Goal: Task Accomplishment & Management: Manage account settings

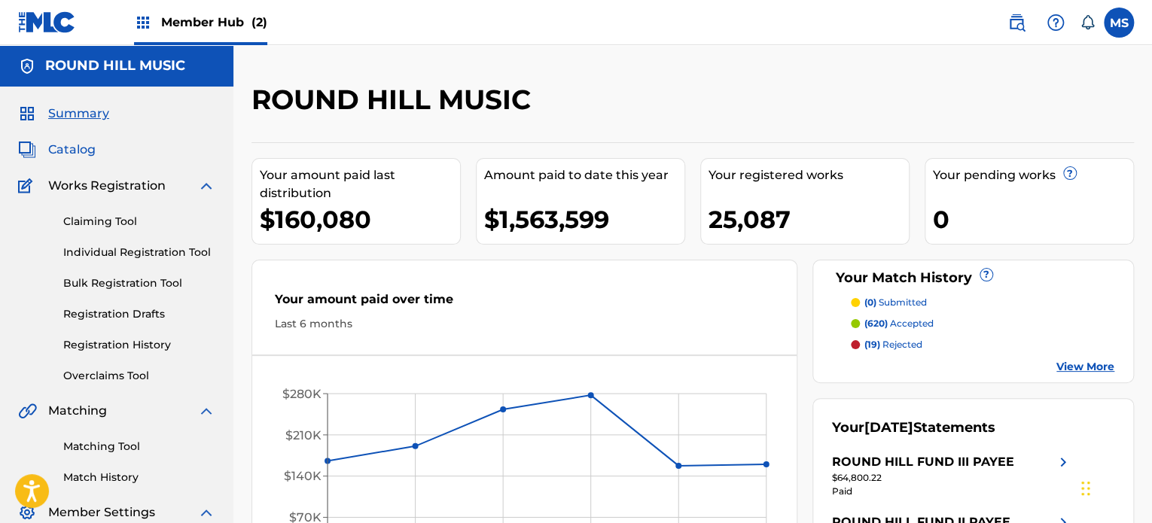
click at [74, 151] on span "Catalog" at bounding box center [71, 150] width 47 height 18
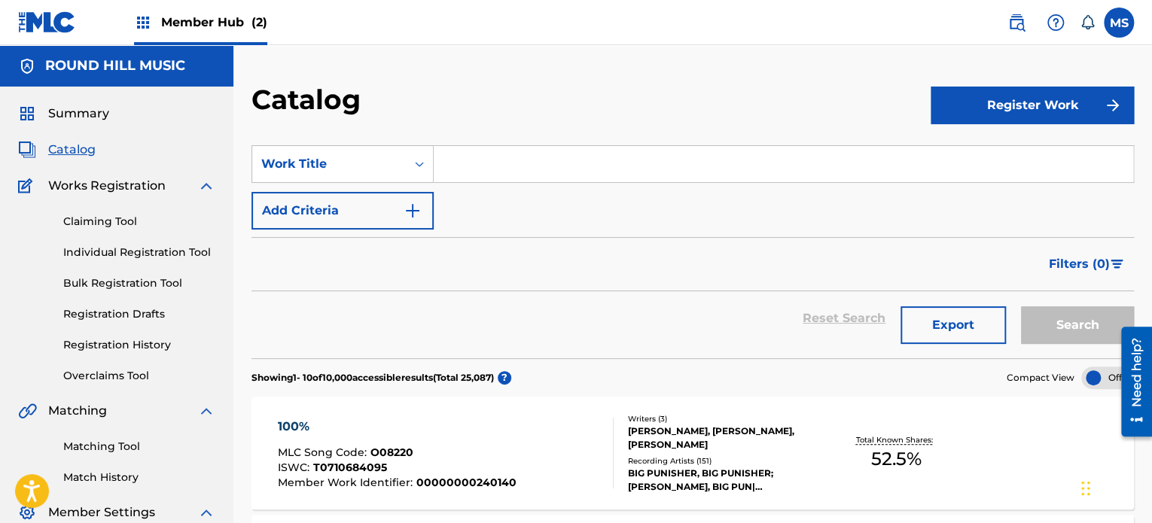
click at [647, 172] on input "Search Form" at bounding box center [783, 164] width 699 height 36
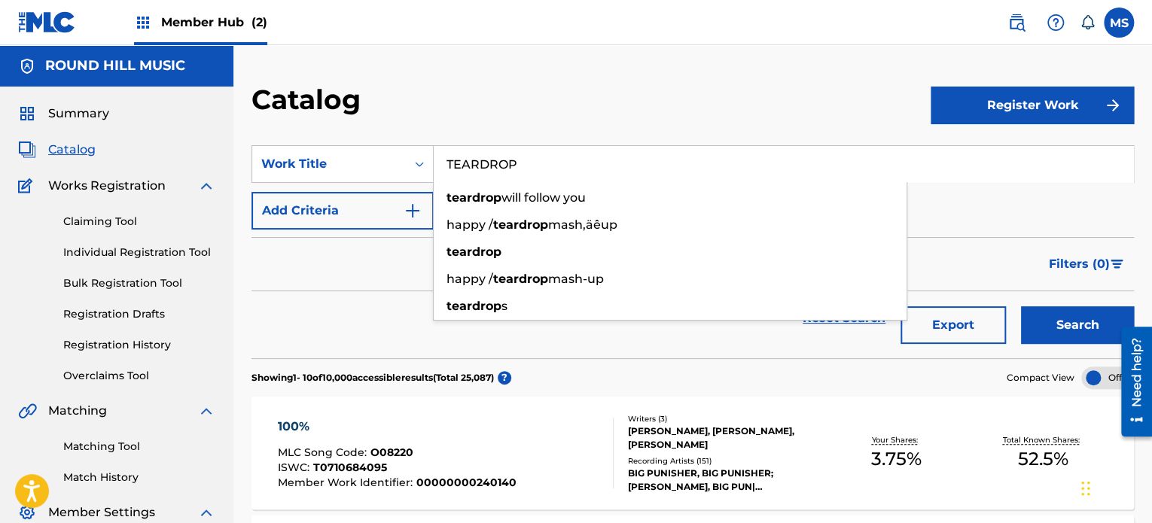
scroll to position [75, 0]
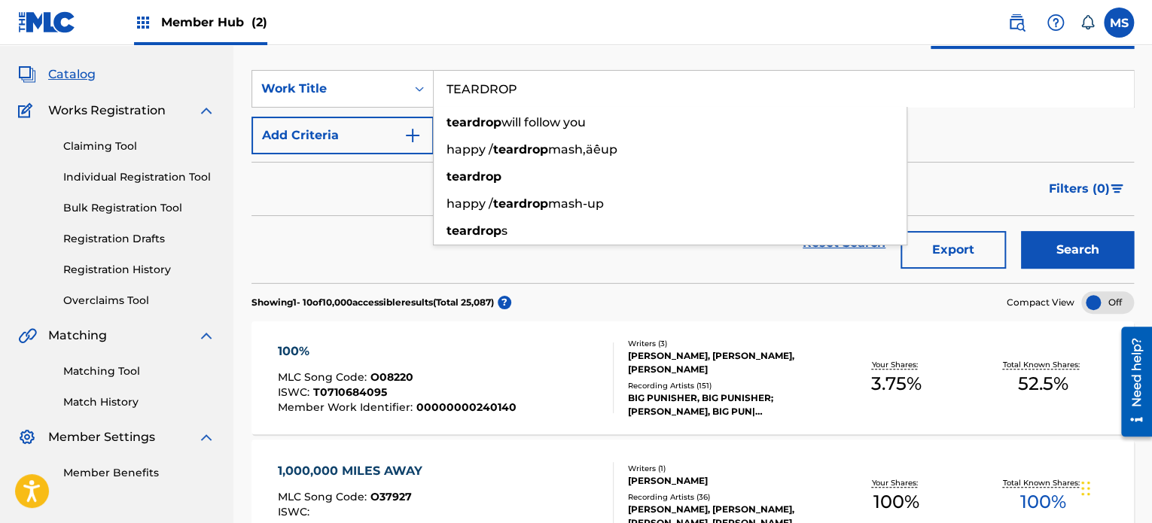
click at [614, 109] on div "teardrop will follow you" at bounding box center [670, 122] width 473 height 27
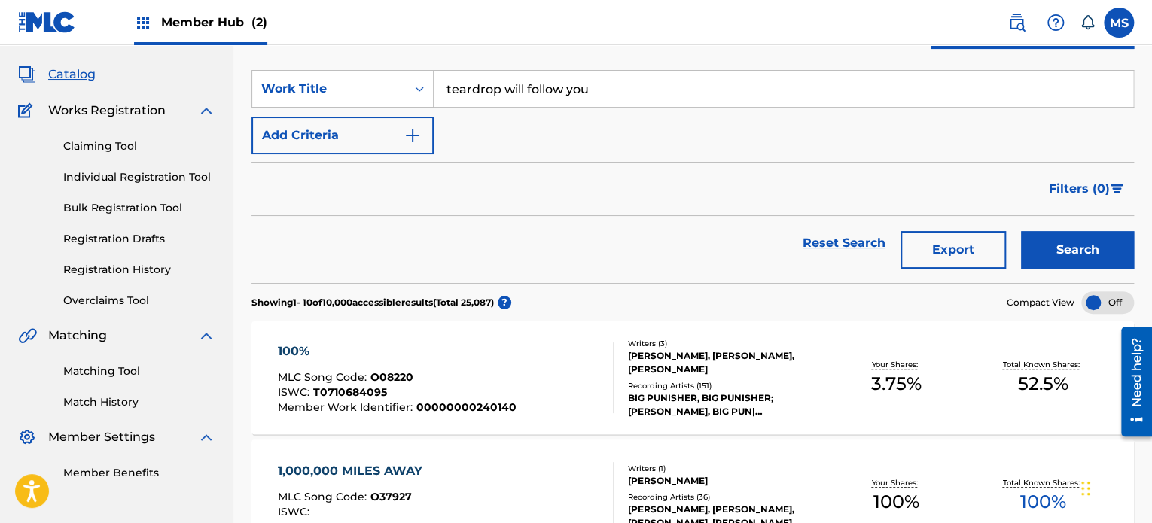
drag, startPoint x: 507, startPoint y: 83, endPoint x: 607, endPoint y: 79, distance: 100.2
click at [607, 79] on input "teardrop will follow you" at bounding box center [783, 89] width 699 height 36
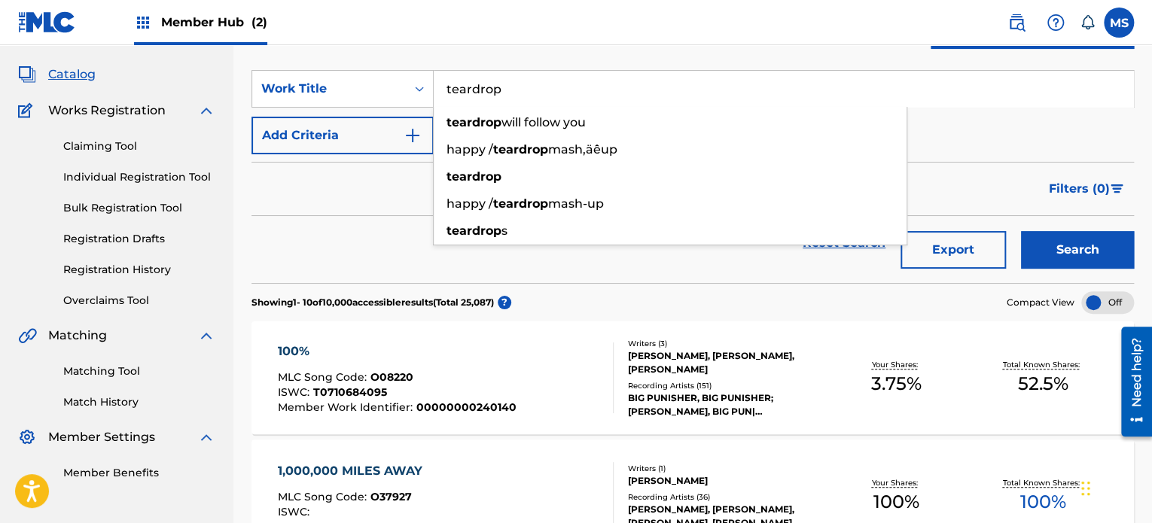
type input "teardrop"
click at [569, 36] on nav "Member Hub (2) MS [PERSON_NAME] [EMAIL_ADDRESS][DOMAIN_NAME] Notification Prefe…" at bounding box center [576, 22] width 1152 height 45
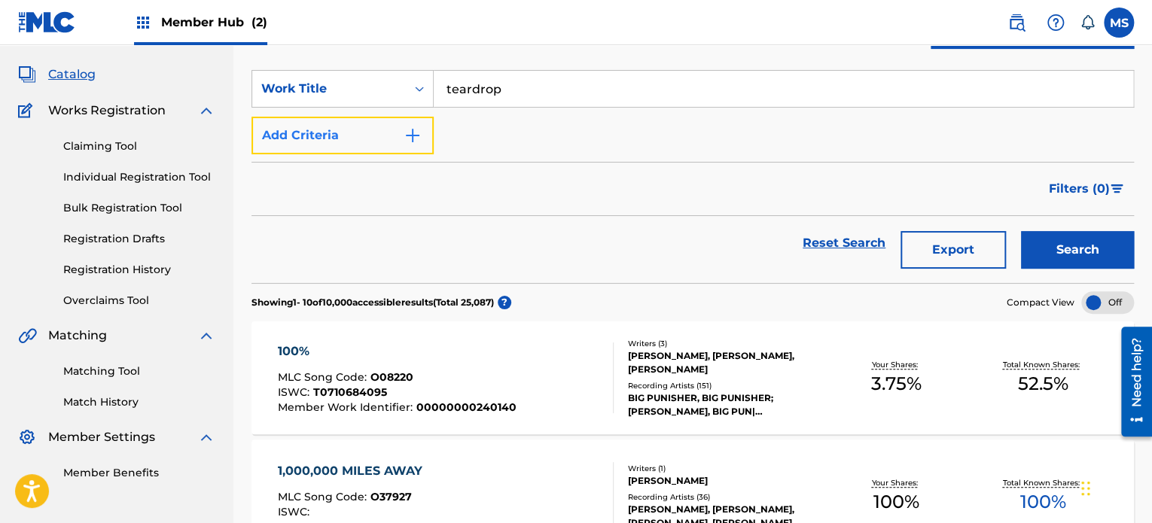
click at [391, 141] on button "Add Criteria" at bounding box center [342, 136] width 182 height 38
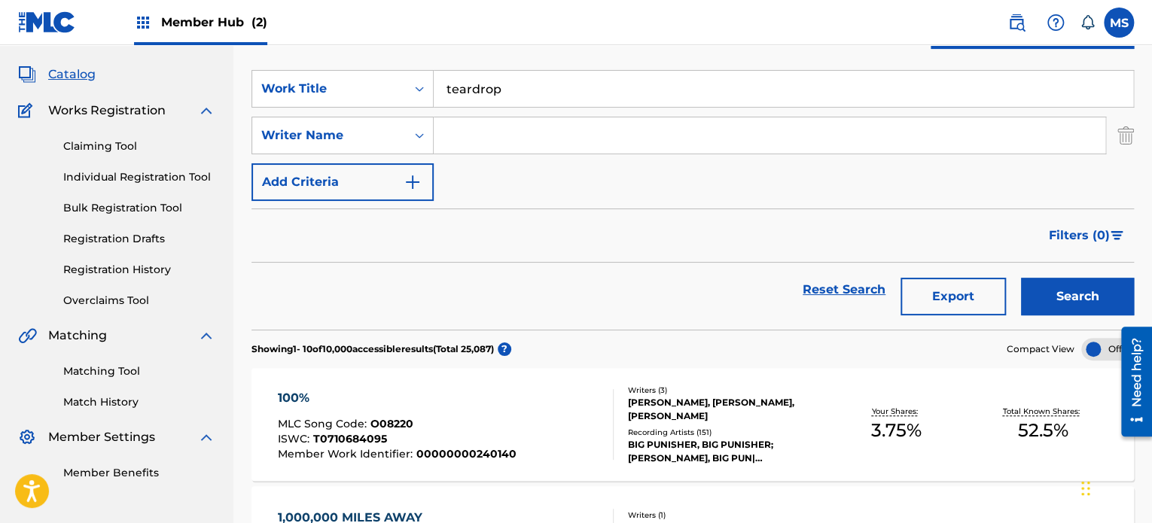
click at [538, 136] on input "Search Form" at bounding box center [769, 135] width 671 height 36
type input "DEL NAJA"
click at [1021, 278] on button "Search" at bounding box center [1077, 297] width 113 height 38
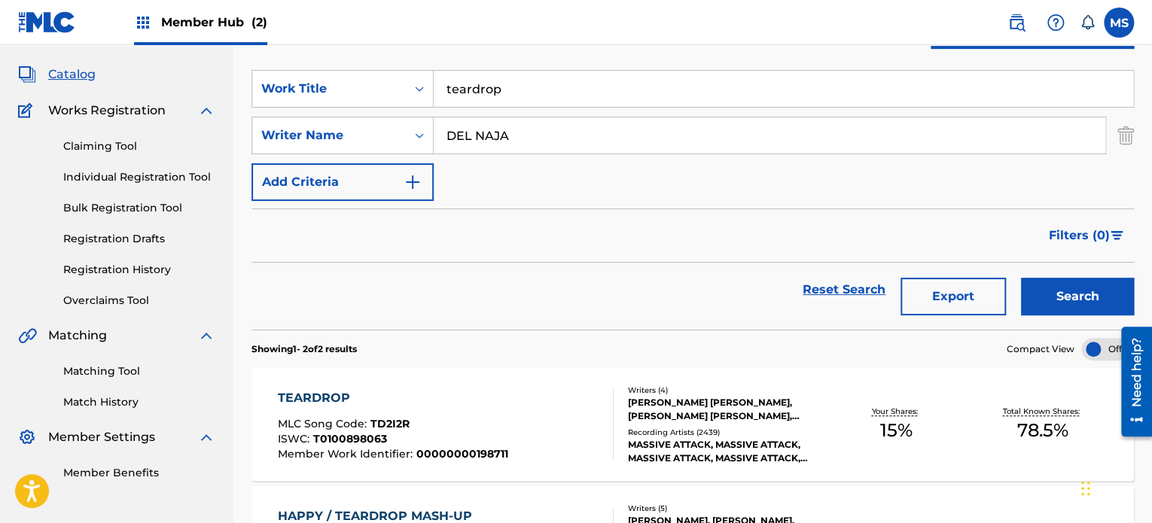
click at [528, 379] on div "TEARDROP MLC Song Code : TD2I2R ISWC : T0100898063 Member Work Identifier : 000…" at bounding box center [692, 424] width 882 height 113
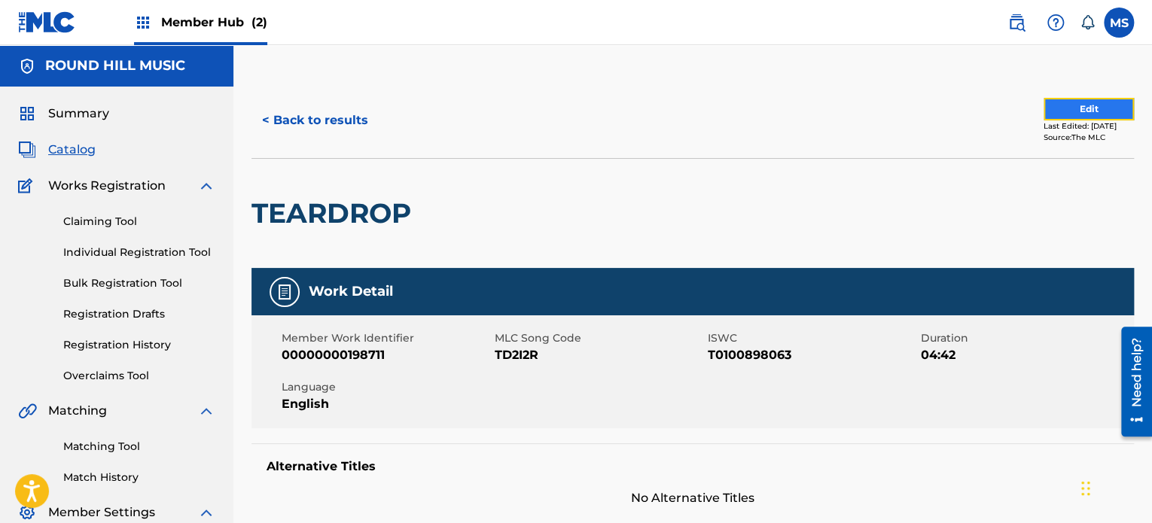
click at [1051, 101] on button "Edit" at bounding box center [1088, 109] width 90 height 23
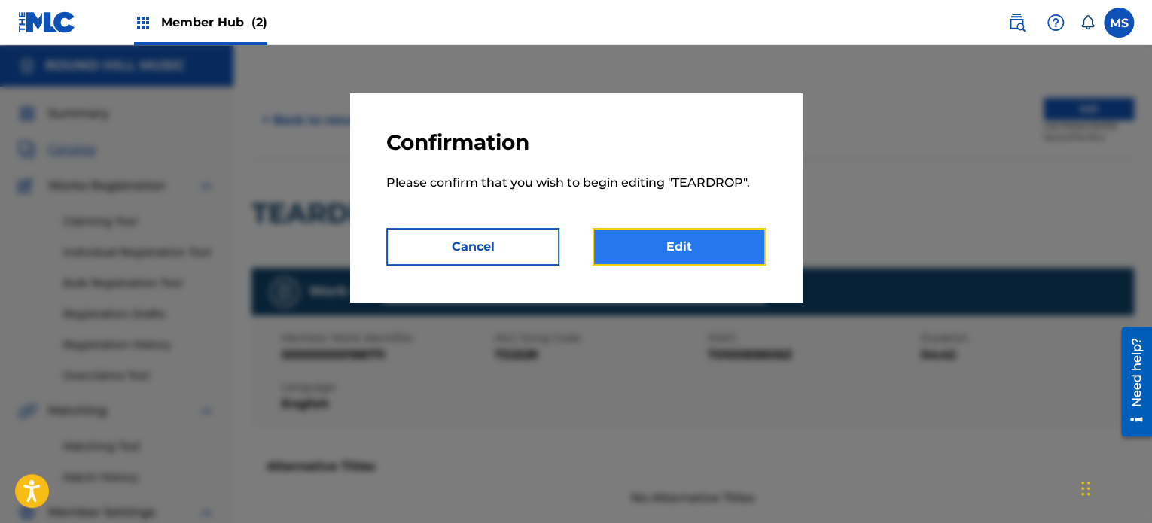
click at [705, 257] on link "Edit" at bounding box center [678, 247] width 173 height 38
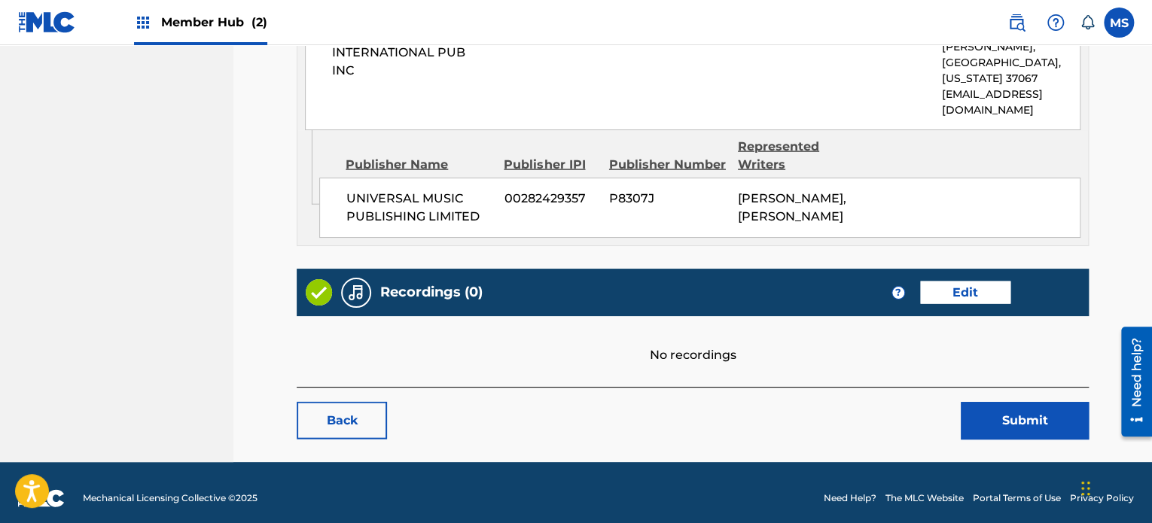
scroll to position [1493, 0]
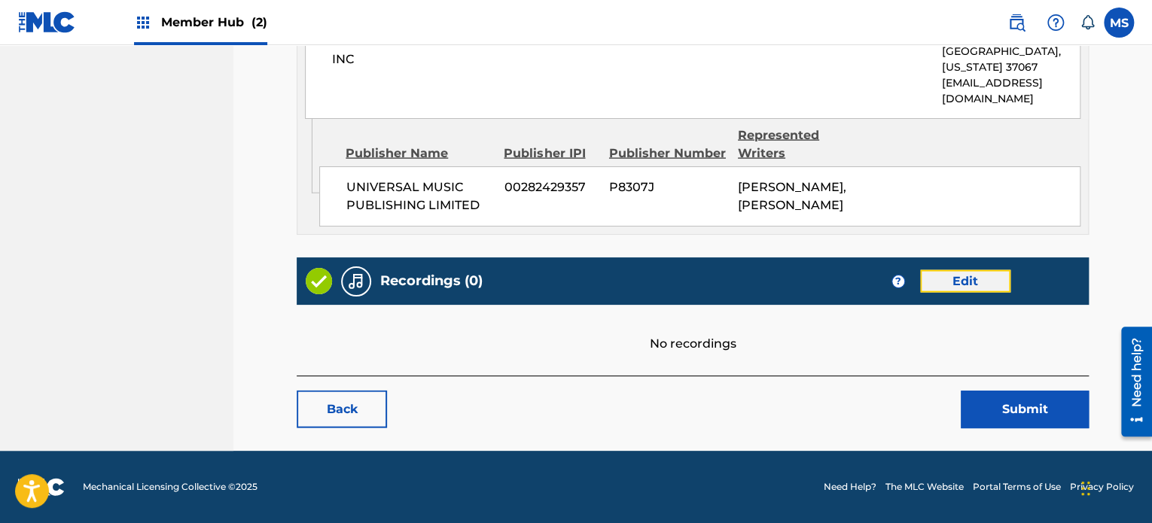
click at [953, 288] on link "Edit" at bounding box center [965, 281] width 90 height 23
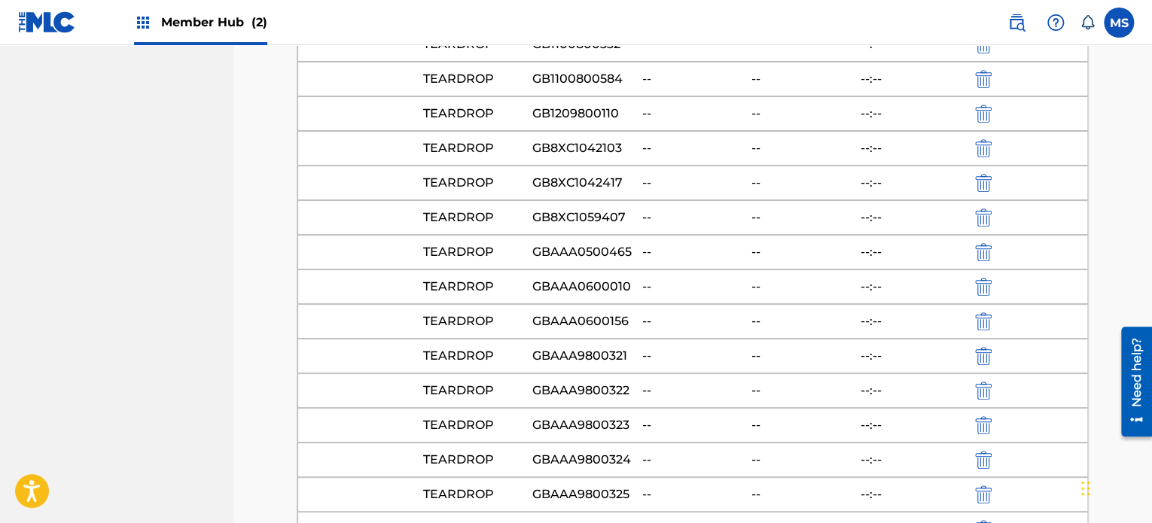
scroll to position [3463, 0]
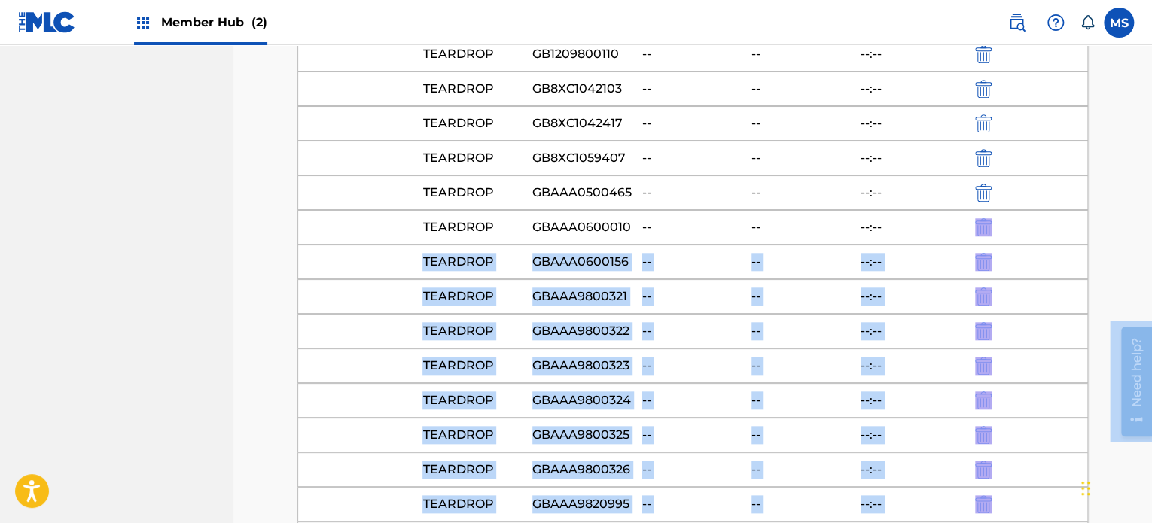
drag, startPoint x: 2260, startPoint y: 533, endPoint x: 1149, endPoint y: 350, distance: 1125.3
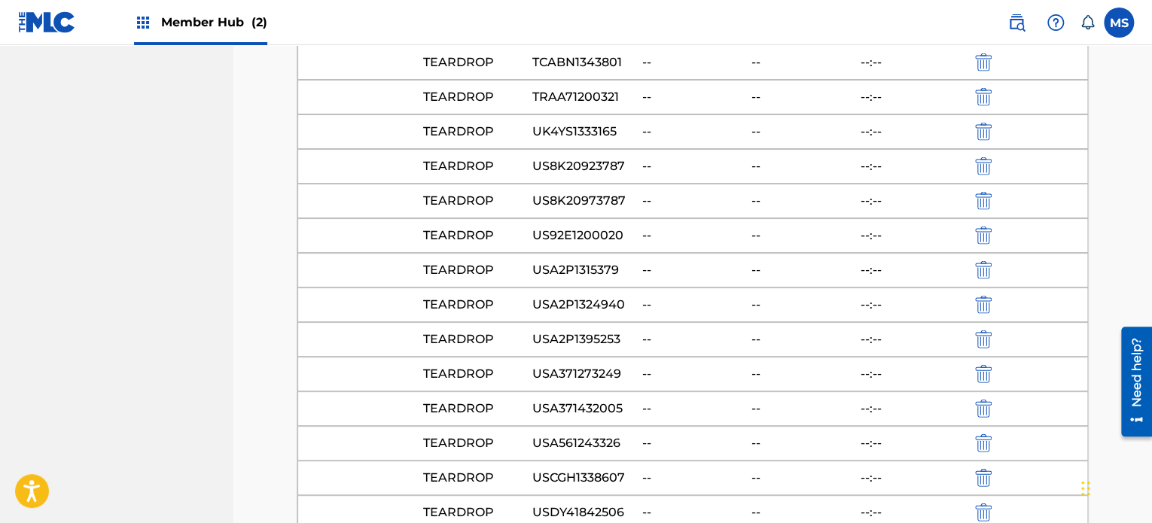
scroll to position [8452, 0]
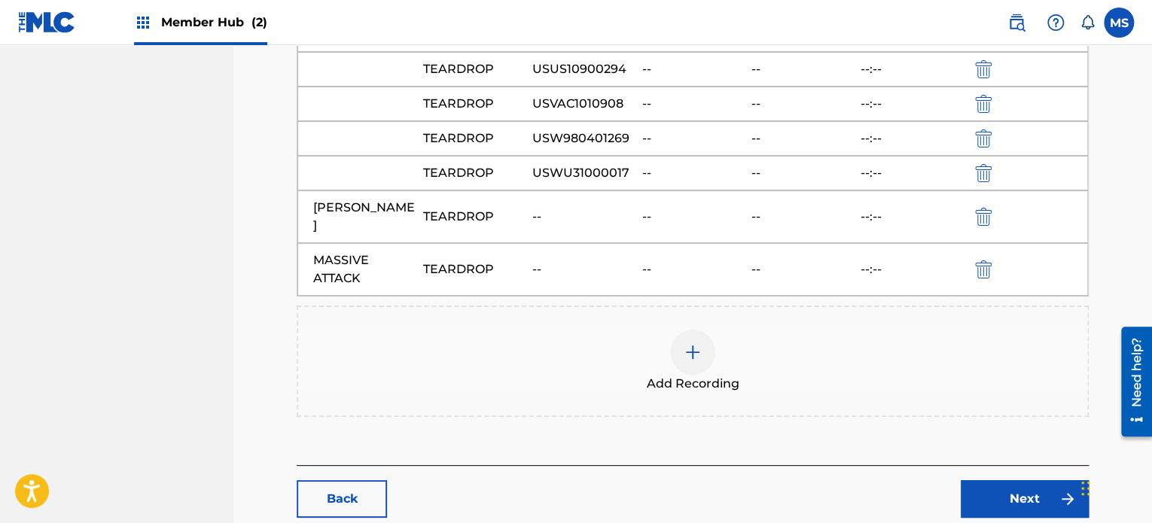
click at [711, 330] on div at bounding box center [692, 352] width 45 height 45
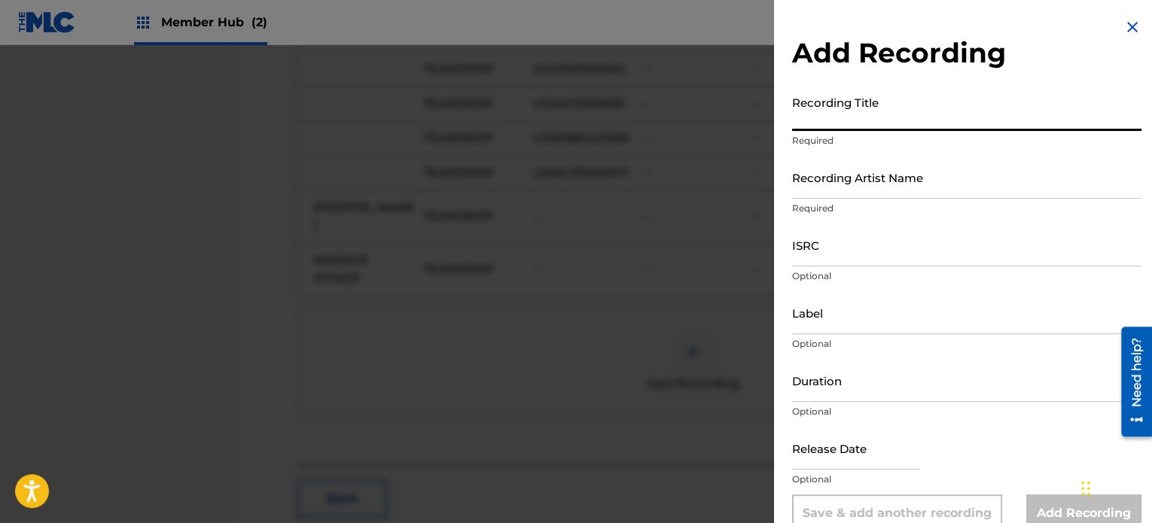
click at [888, 114] on input "Recording Title" at bounding box center [966, 109] width 349 height 43
type input "TEARDROP"
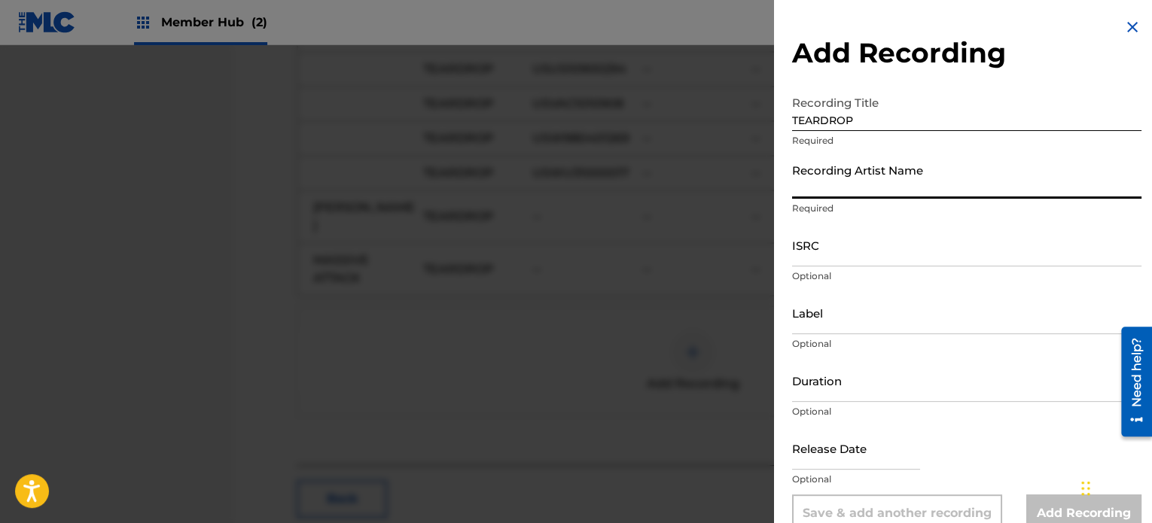
click at [898, 182] on input "Recording Artist Name" at bounding box center [966, 177] width 349 height 43
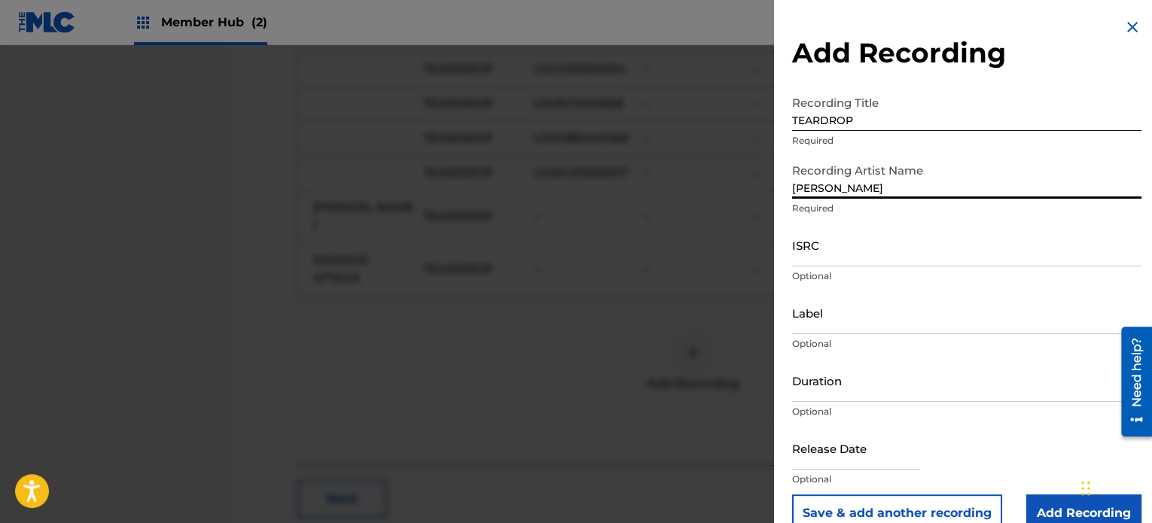
type input "[PERSON_NAME]"
click at [830, 243] on input "ISRC" at bounding box center [966, 245] width 349 height 43
paste input "QT65X2586568"
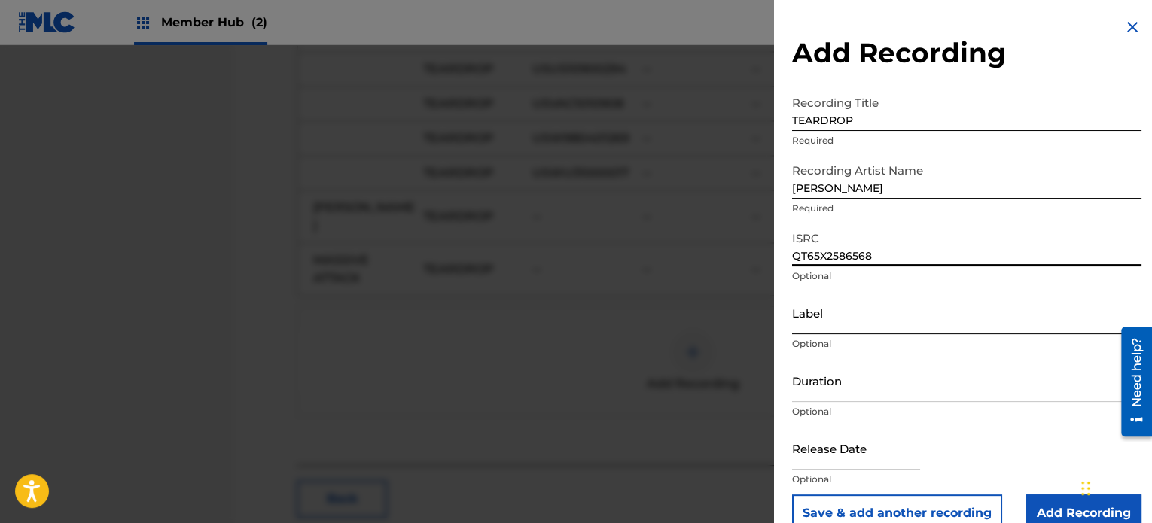
type input "QT65X2586568"
click at [847, 321] on input "Label" at bounding box center [966, 312] width 349 height 43
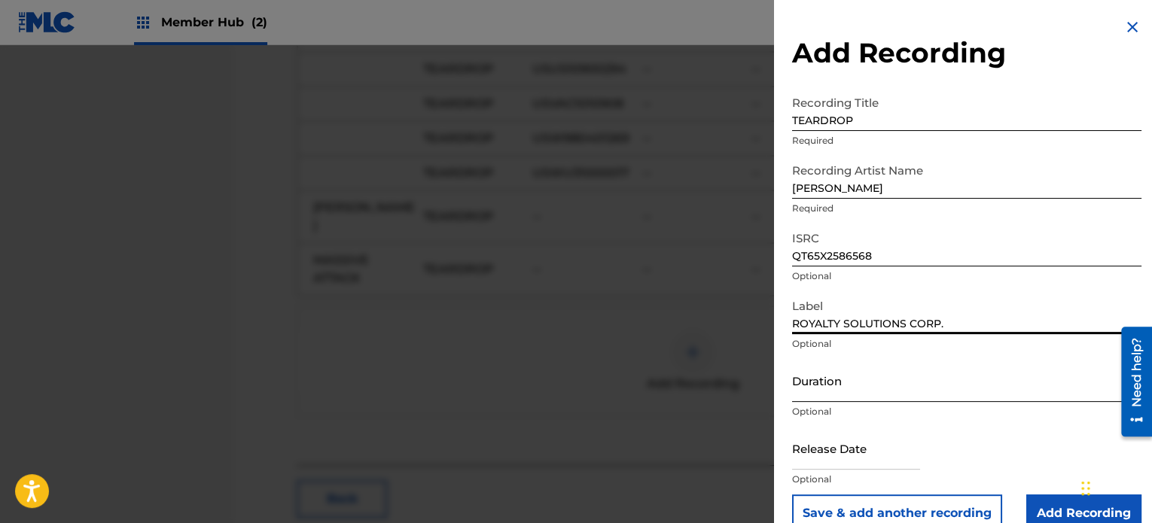
type input "ROYALTY SOLUTIONS CORP."
click at [875, 373] on input "Duration" at bounding box center [966, 380] width 349 height 43
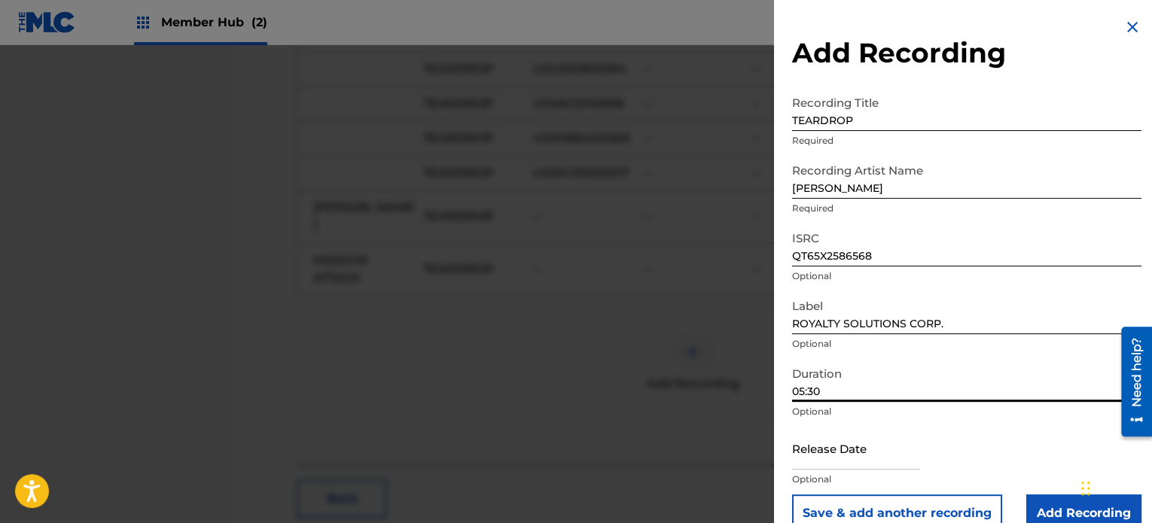
scroll to position [27, 0]
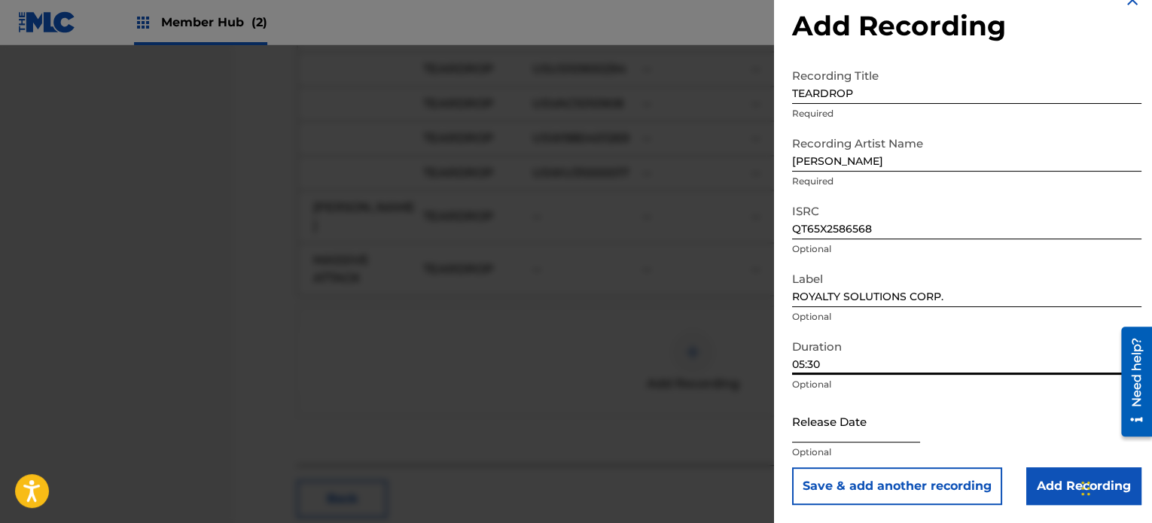
type input "05:30"
select select "8"
select select "2025"
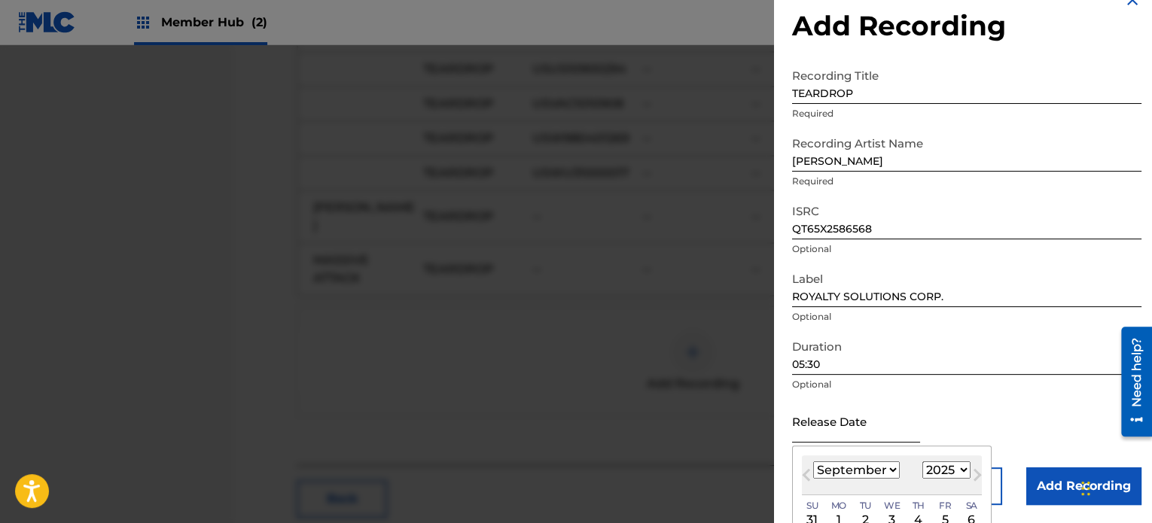
click at [848, 416] on input "text" at bounding box center [856, 421] width 128 height 43
click at [887, 466] on select "January February March April May June July August September October November De…" at bounding box center [856, 469] width 87 height 17
select select "9"
click at [813, 461] on select "January February March April May June July August September October November De…" at bounding box center [856, 469] width 87 height 17
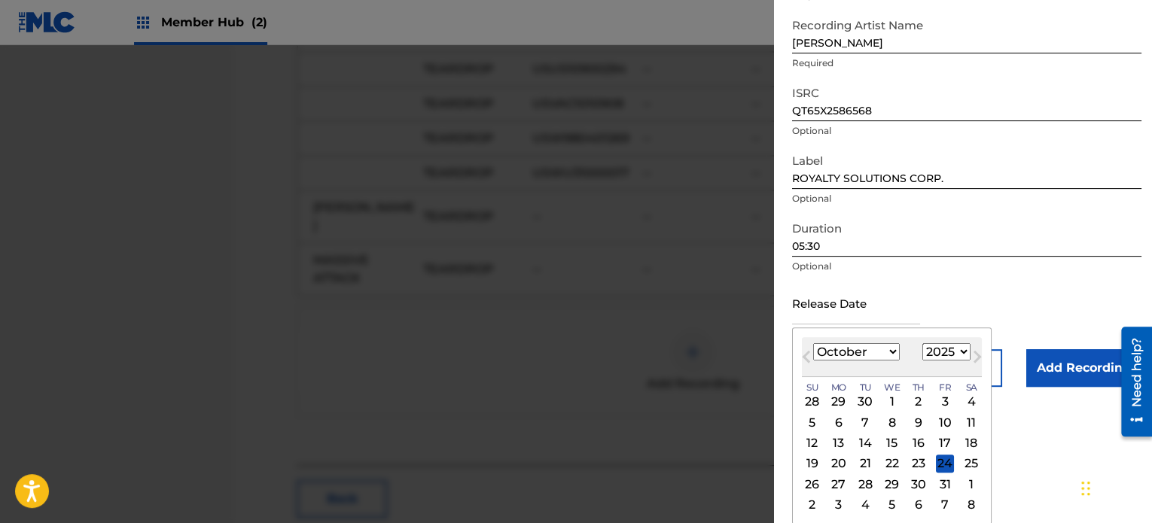
scroll to position [146, 0]
click at [936, 486] on div "31" at bounding box center [945, 483] width 18 height 18
type input "[DATE]"
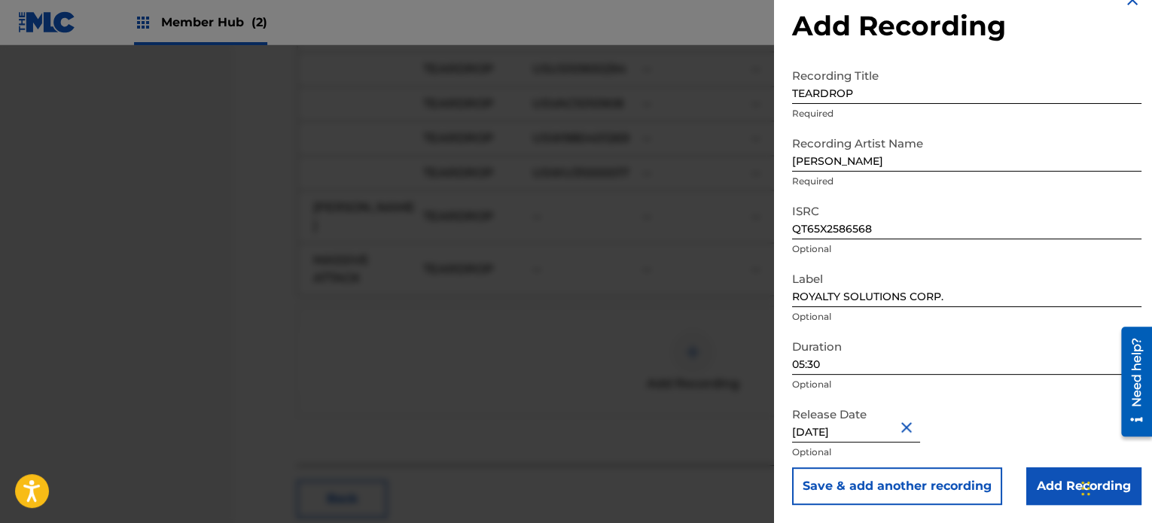
scroll to position [27, 0]
click at [1033, 467] on input "Add Recording" at bounding box center [1083, 486] width 115 height 38
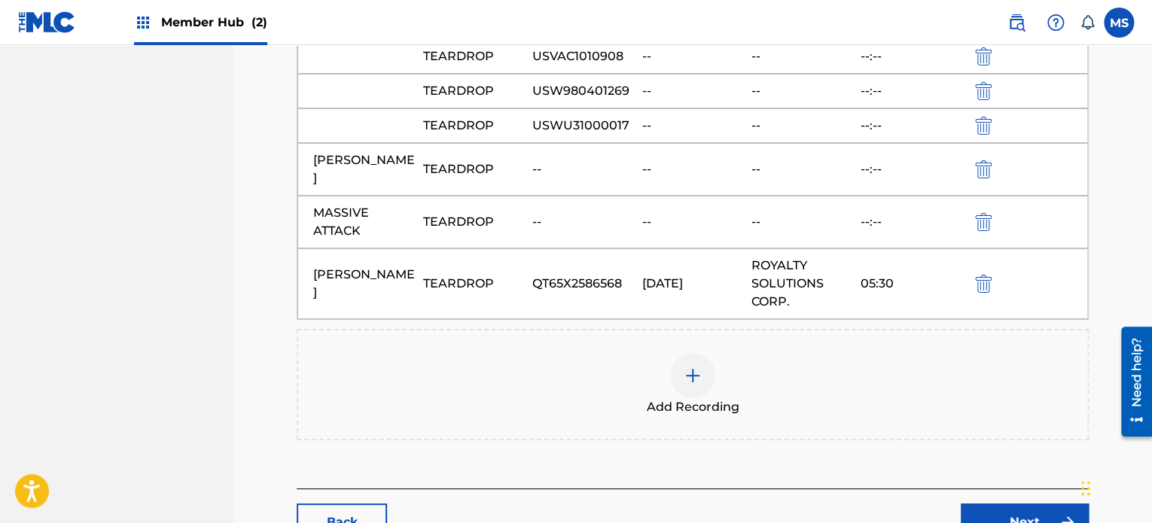
scroll to position [8523, 0]
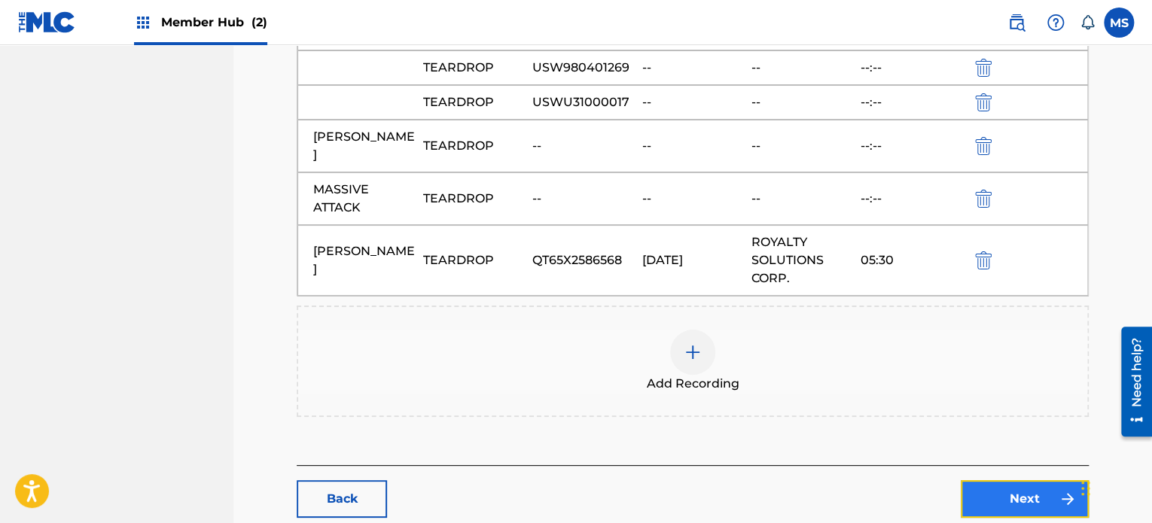
click at [1000, 480] on link "Next" at bounding box center [1025, 499] width 128 height 38
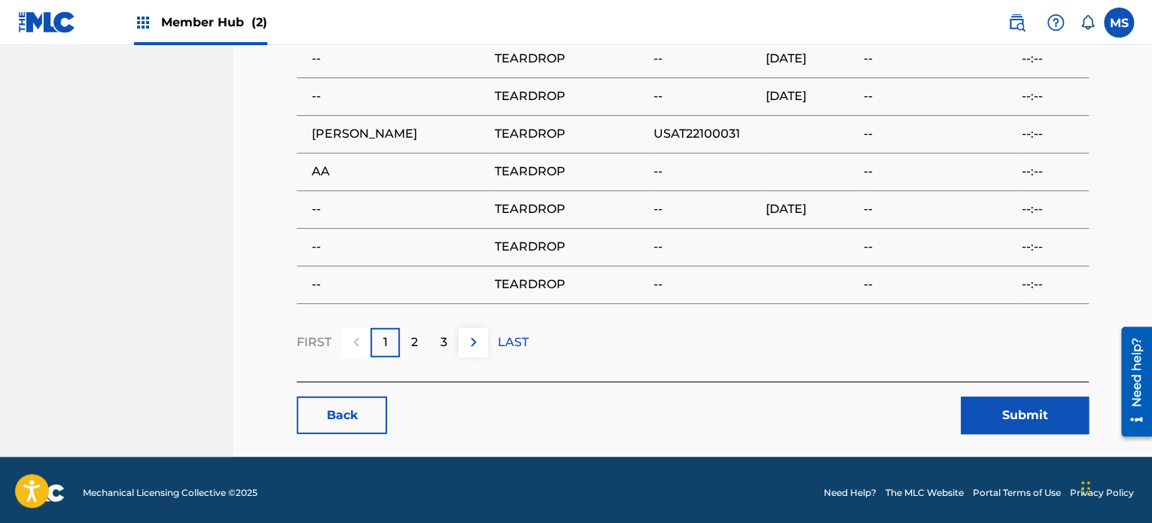
scroll to position [1935, 0]
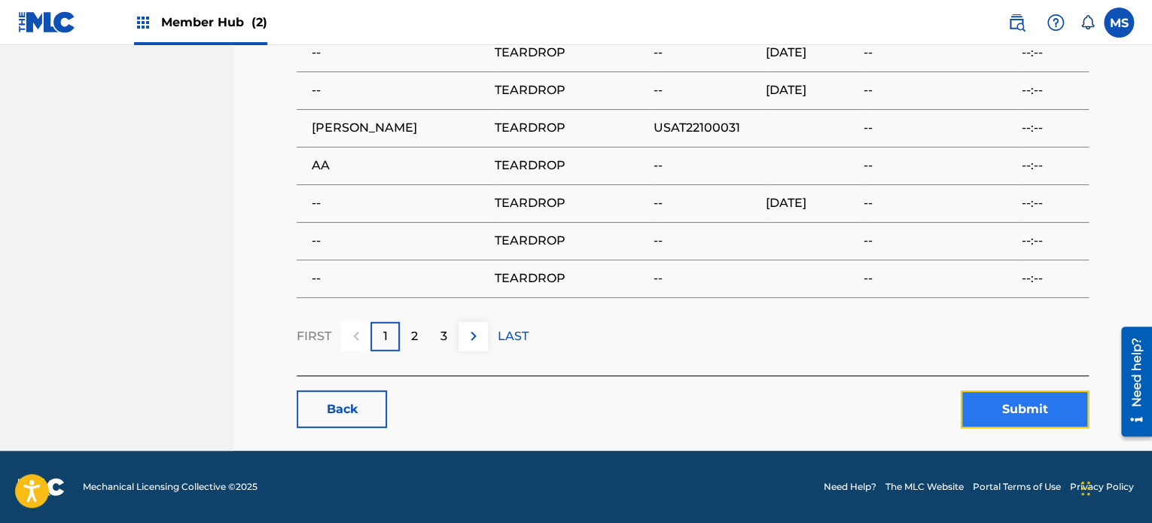
click at [992, 415] on button "Submit" at bounding box center [1025, 410] width 128 height 38
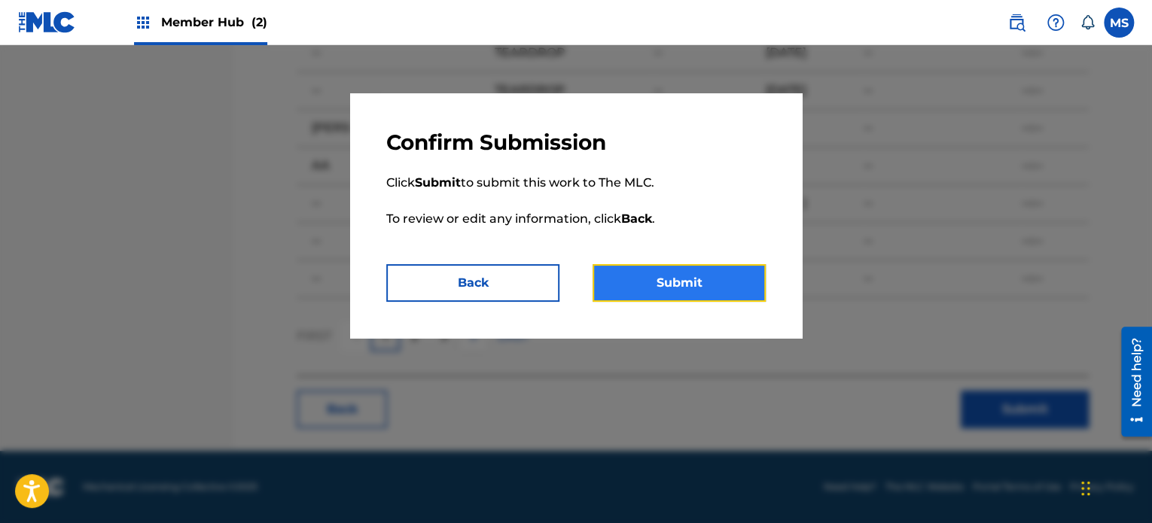
click at [732, 288] on button "Submit" at bounding box center [678, 283] width 173 height 38
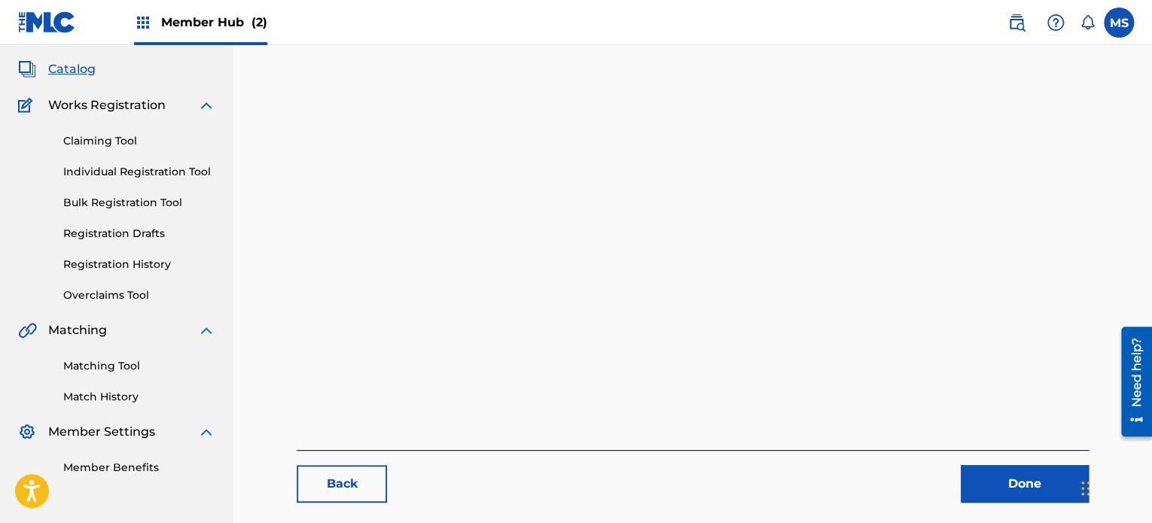
scroll to position [155, 0]
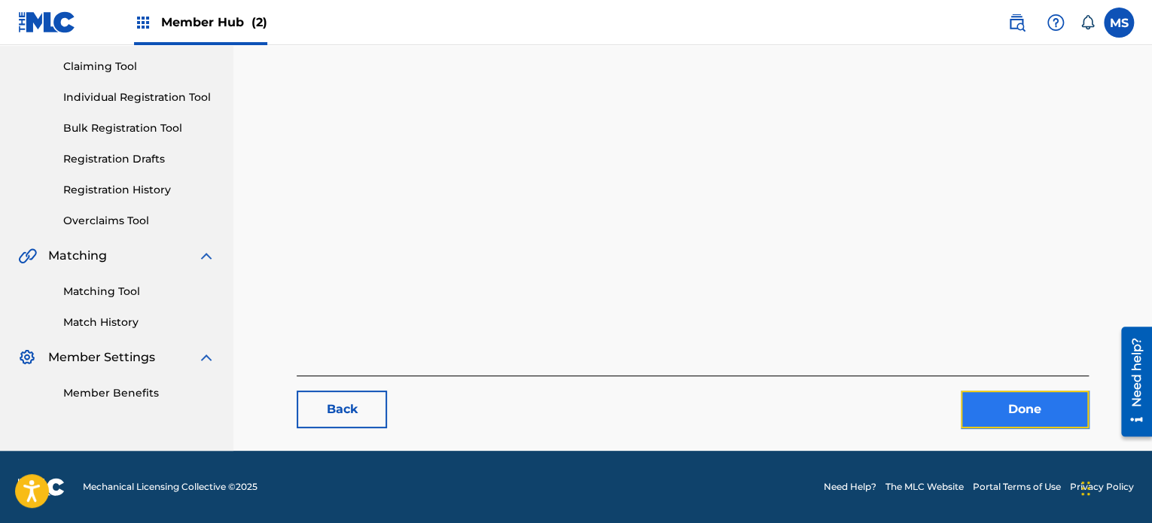
click at [1042, 416] on link "Done" at bounding box center [1025, 410] width 128 height 38
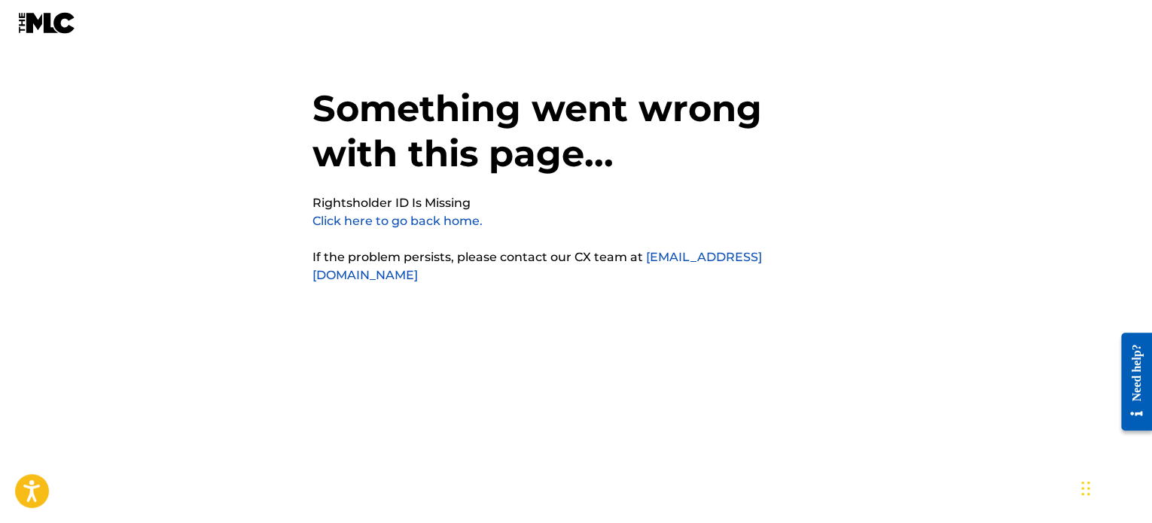
click at [461, 216] on link "Click here to go back home." at bounding box center [397, 221] width 170 height 14
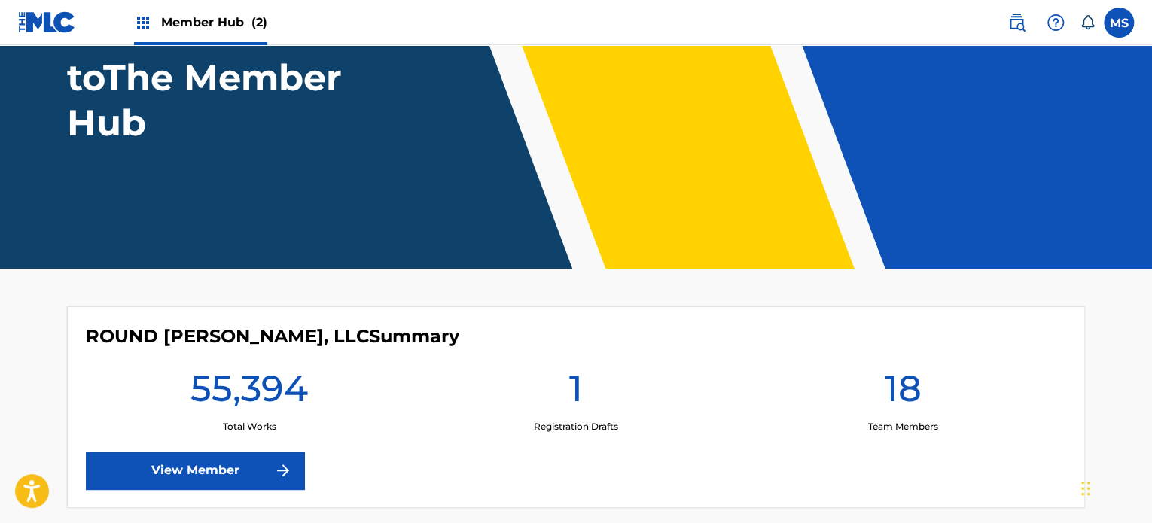
scroll to position [376, 0]
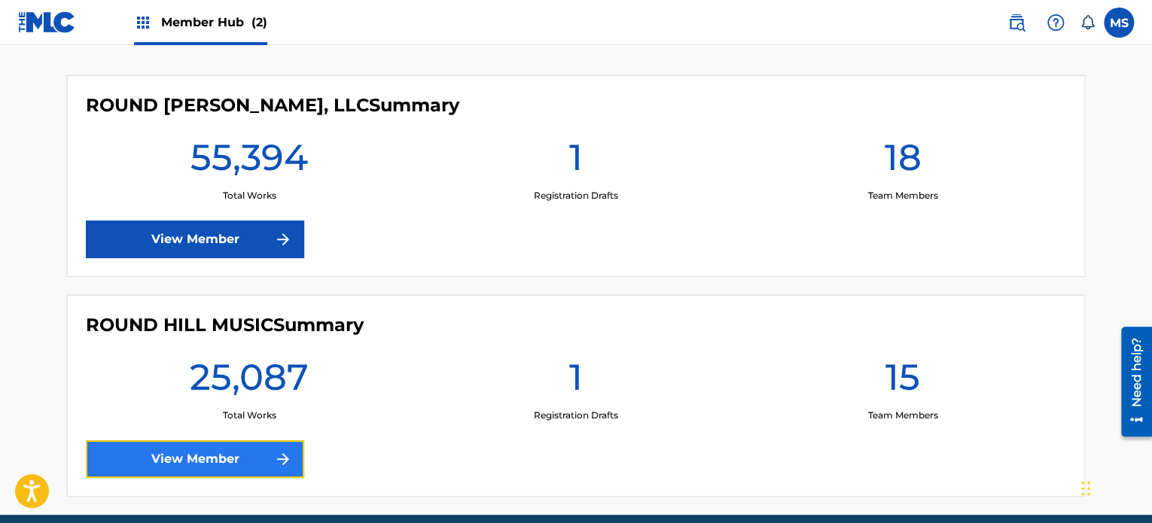
click at [241, 452] on link "View Member" at bounding box center [195, 459] width 218 height 38
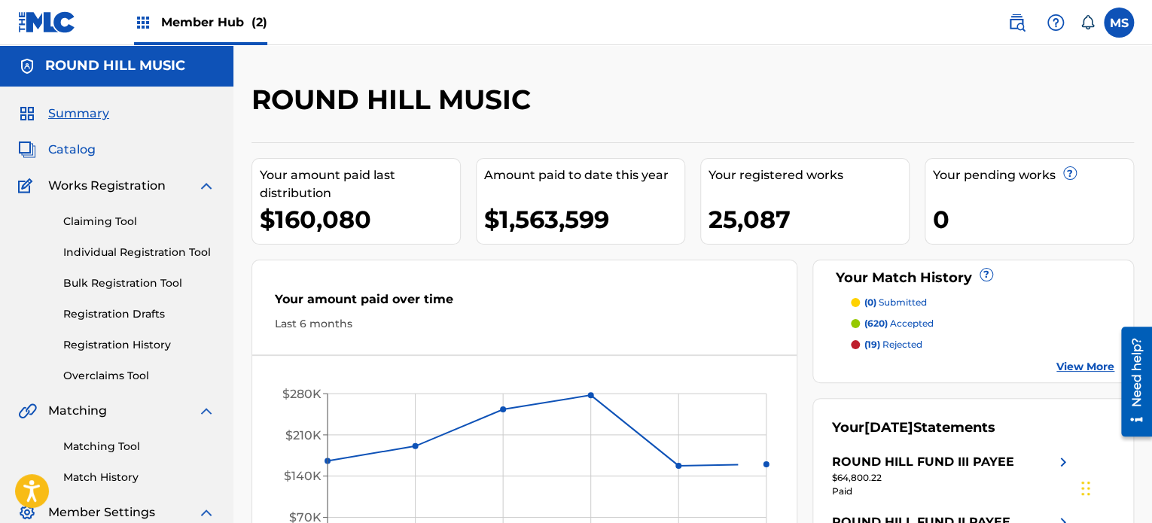
click at [65, 144] on span "Catalog" at bounding box center [71, 150] width 47 height 18
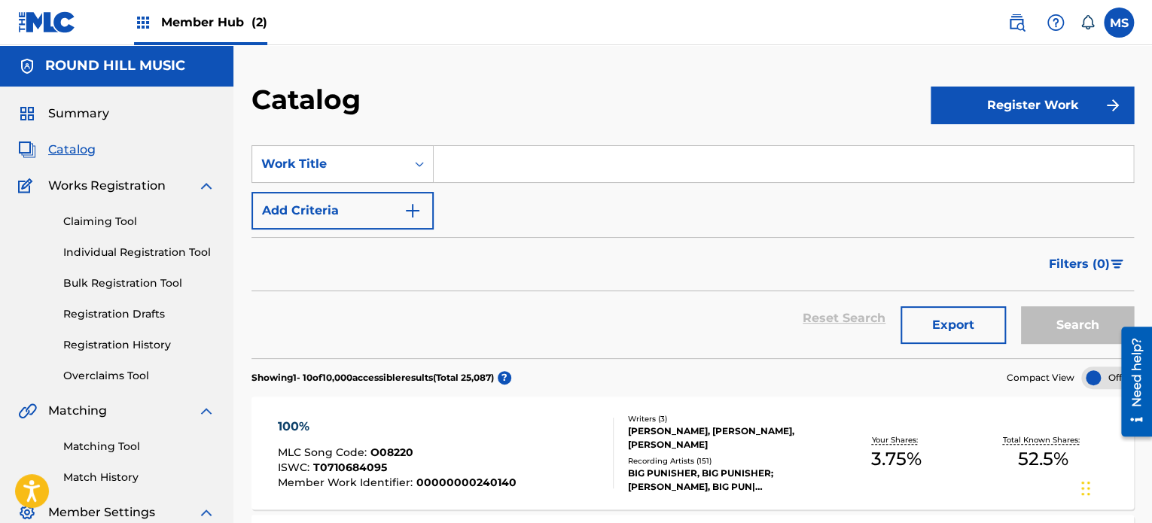
click at [442, 164] on input "Search Form" at bounding box center [783, 164] width 699 height 36
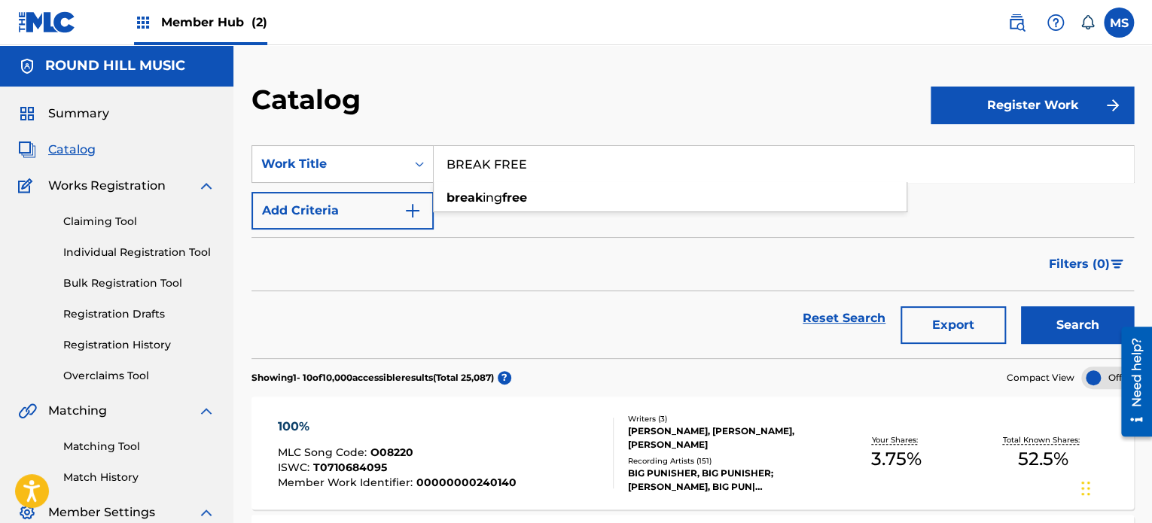
type input "BREAK FREE"
click at [451, 288] on div "Filters ( 0 )" at bounding box center [692, 264] width 882 height 54
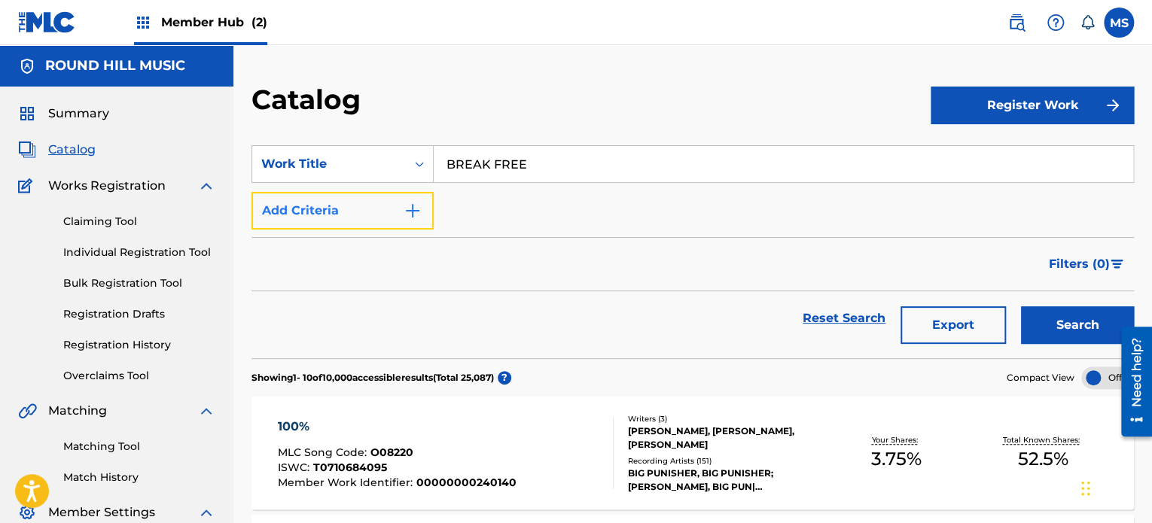
click at [409, 195] on button "Add Criteria" at bounding box center [342, 211] width 182 height 38
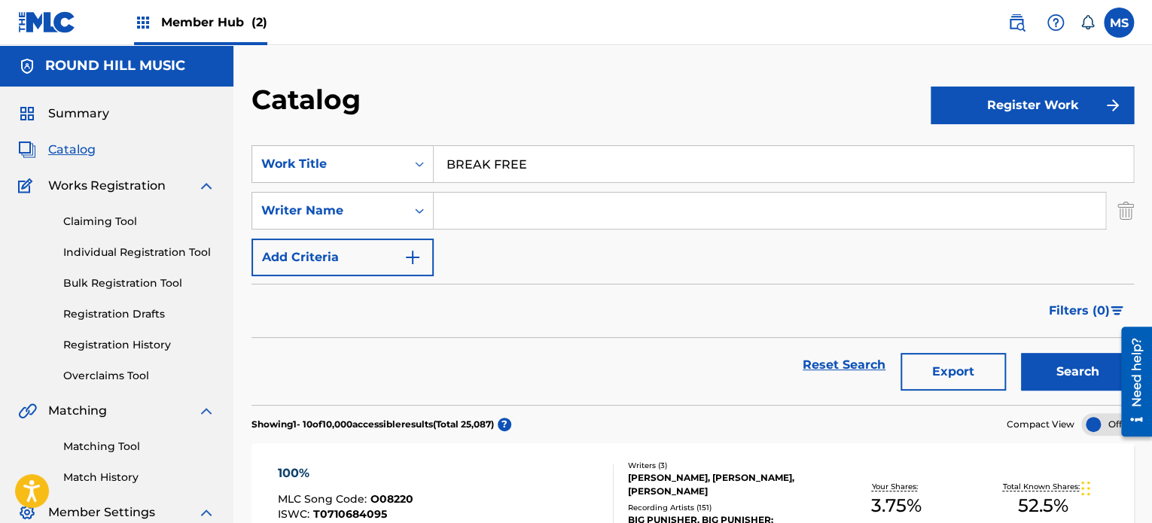
click at [502, 202] on input "Search Form" at bounding box center [769, 211] width 671 height 36
type input "ROCCO"
click at [1021, 353] on button "Search" at bounding box center [1077, 372] width 113 height 38
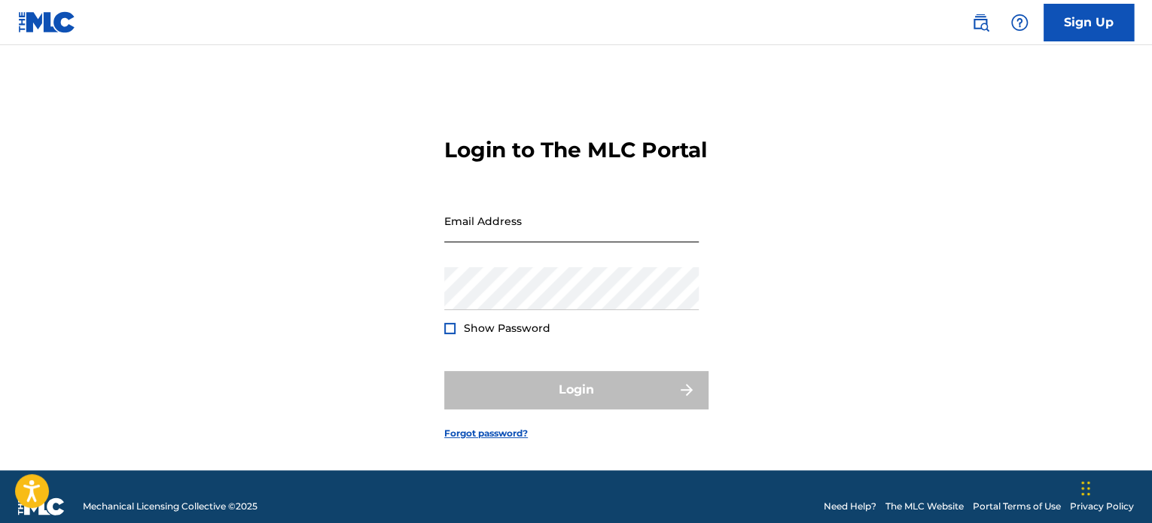
click at [653, 242] on input "Email Address" at bounding box center [571, 220] width 254 height 43
type input "[EMAIL_ADDRESS][DOMAIN_NAME]"
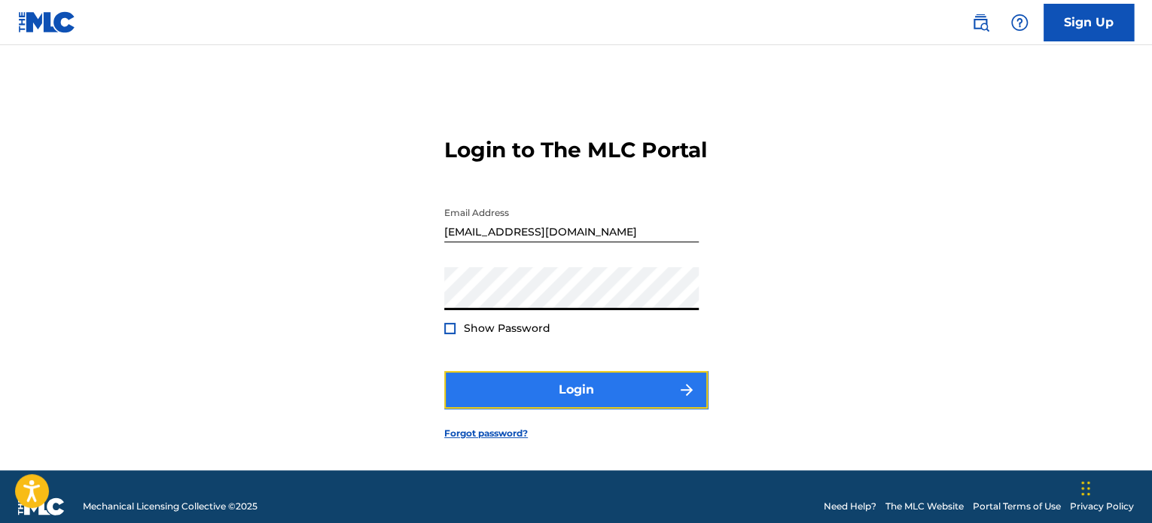
click at [601, 409] on button "Login" at bounding box center [575, 390] width 263 height 38
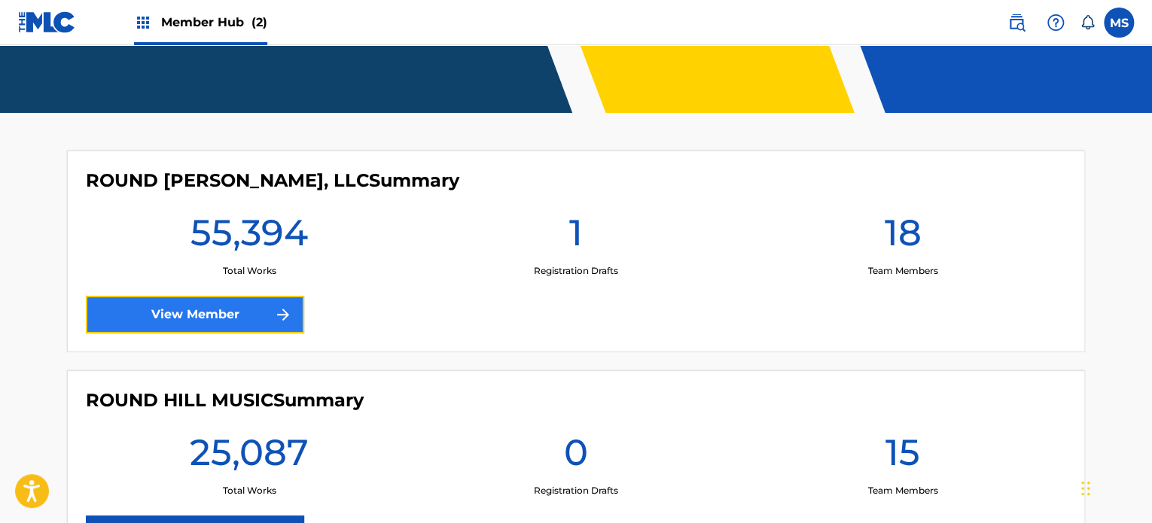
click at [168, 311] on link "View Member" at bounding box center [195, 315] width 218 height 38
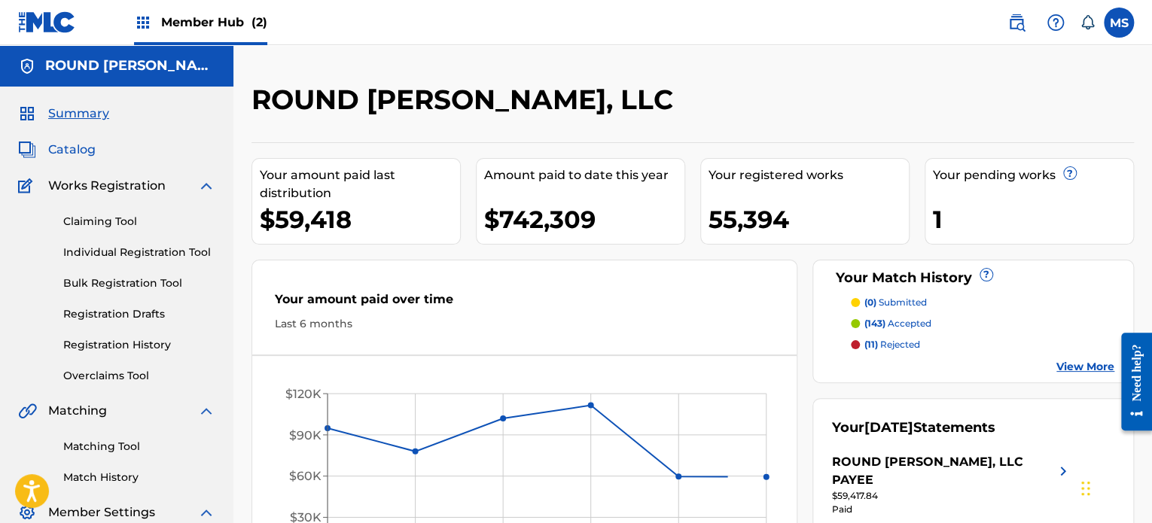
click at [82, 156] on span "Catalog" at bounding box center [71, 150] width 47 height 18
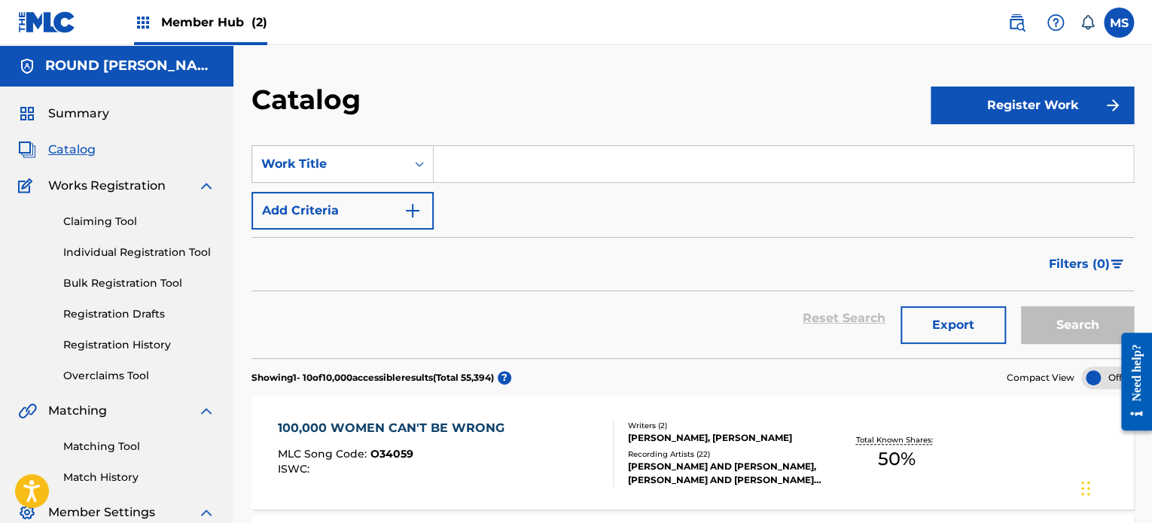
click at [557, 179] on input "Search Form" at bounding box center [783, 164] width 699 height 36
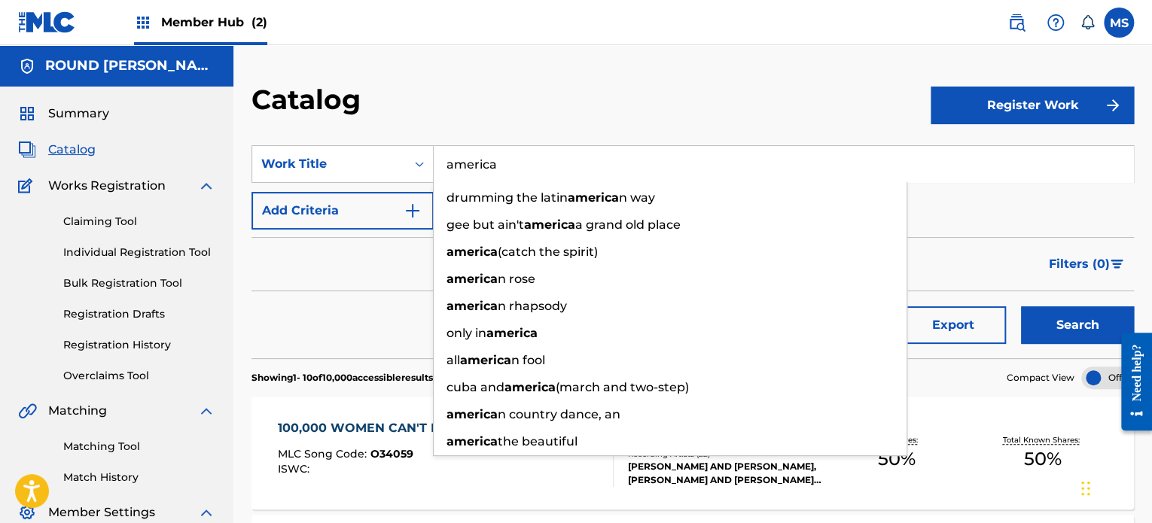
type input "america"
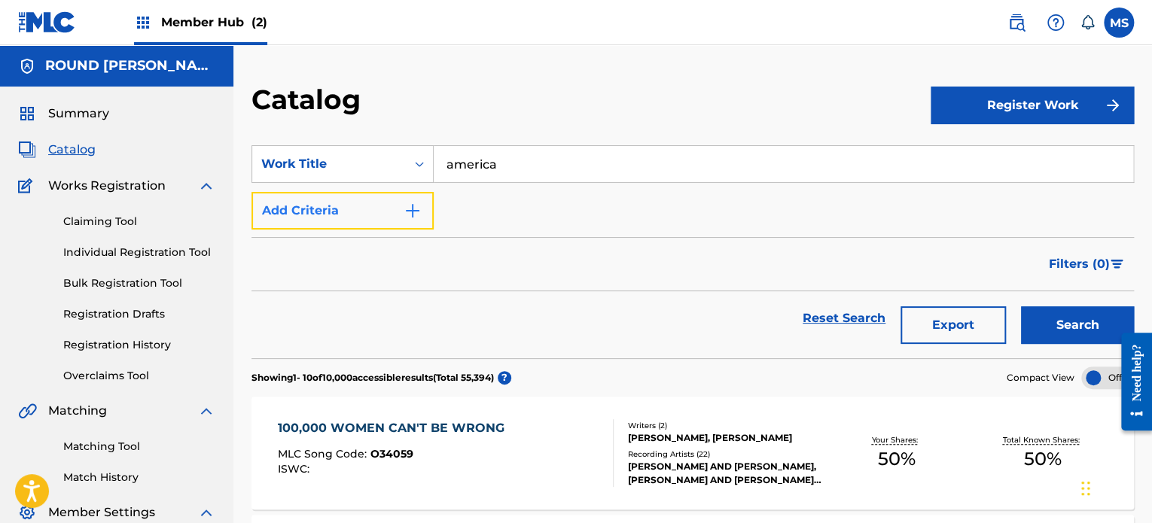
click at [331, 198] on button "Add Criteria" at bounding box center [342, 211] width 182 height 38
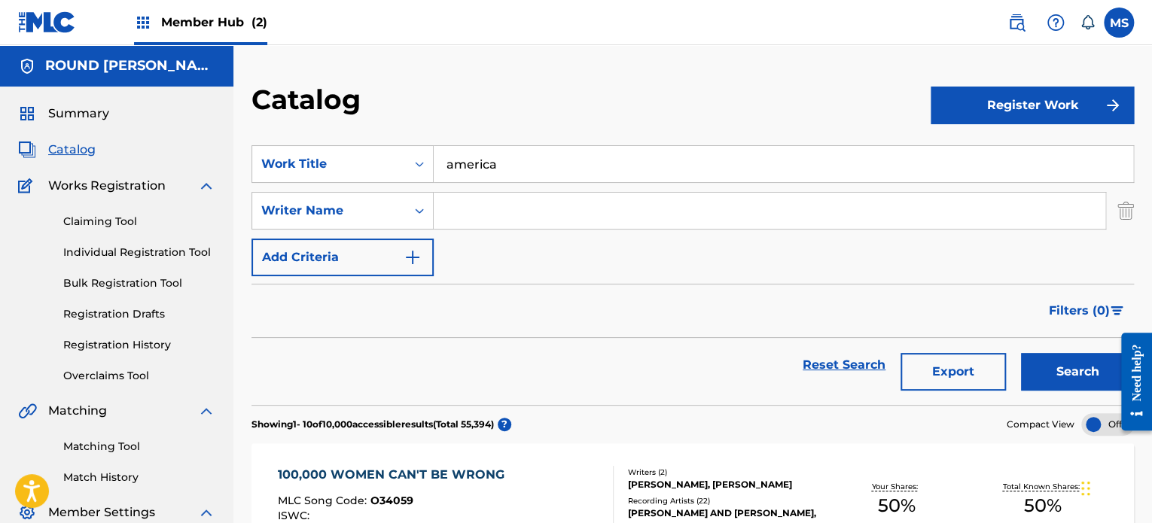
click at [476, 210] on input "Search Form" at bounding box center [769, 211] width 671 height 36
type input "erwin"
click at [1021, 353] on button "Search" at bounding box center [1077, 372] width 113 height 38
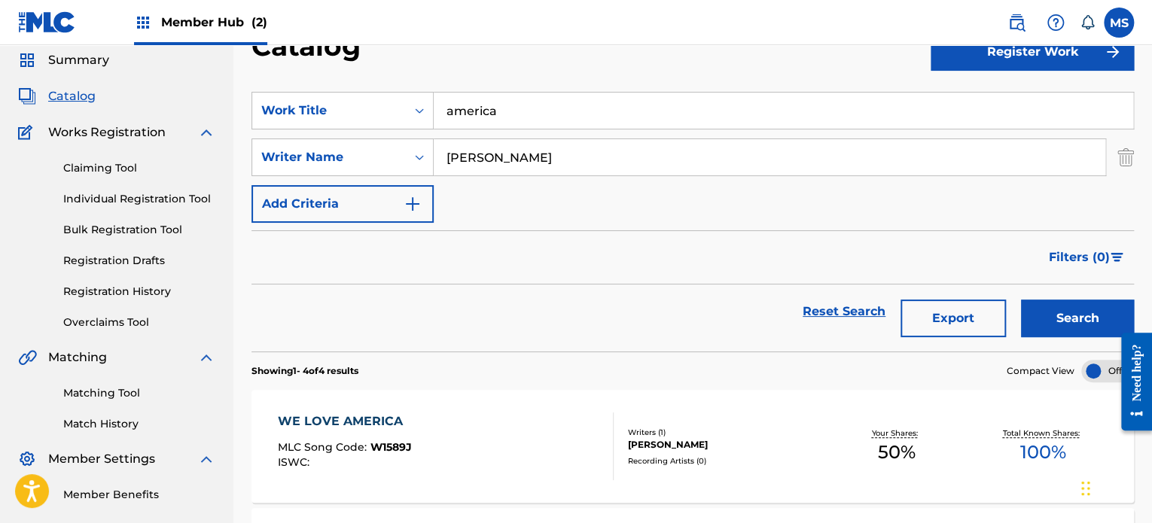
scroll to position [75, 0]
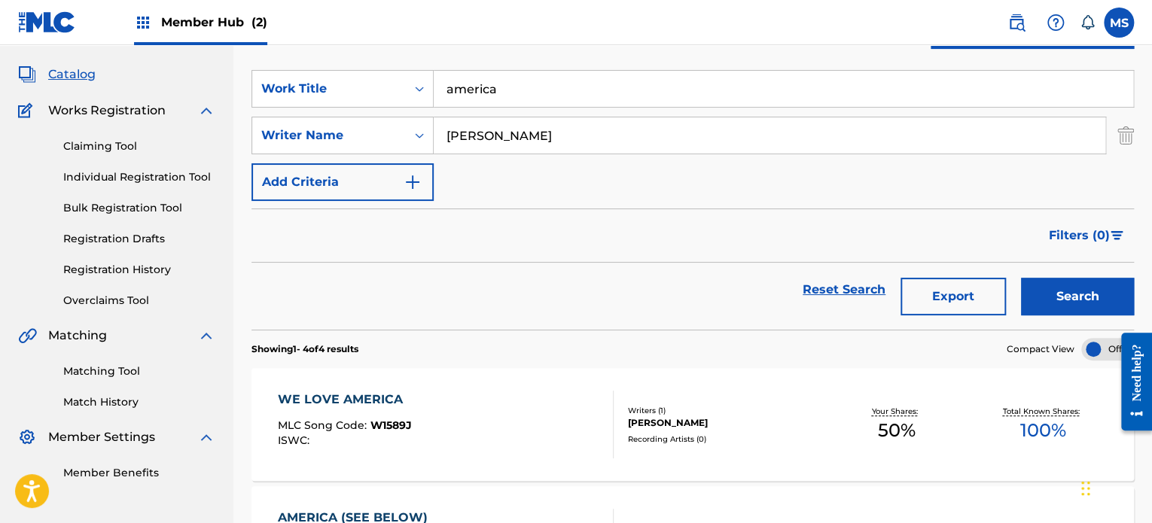
click at [485, 427] on div "WE LOVE AMERICA MLC Song Code : W1589J ISWC :" at bounding box center [445, 425] width 335 height 68
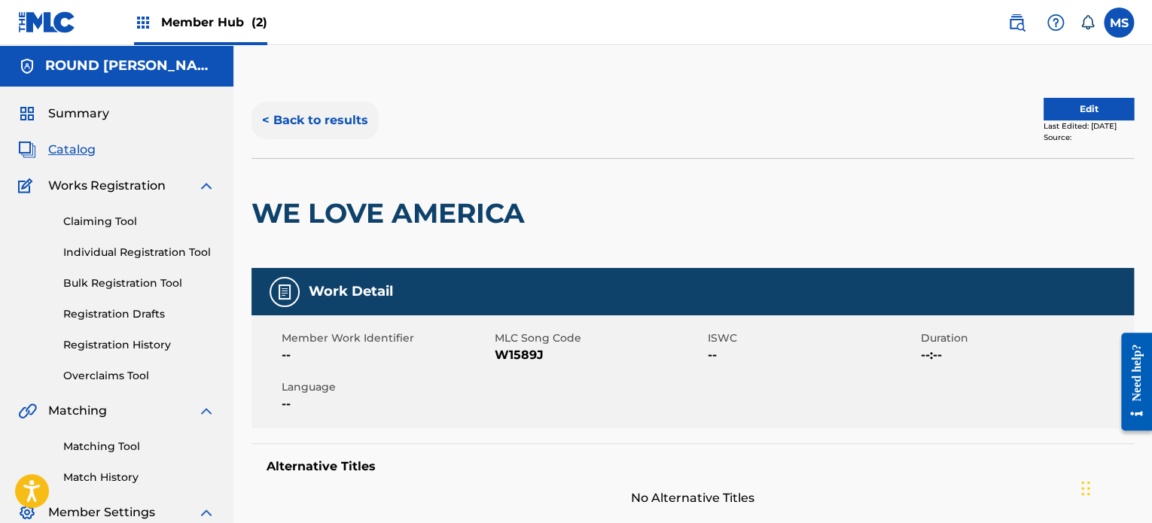
click at [352, 117] on button "< Back to results" at bounding box center [314, 121] width 127 height 38
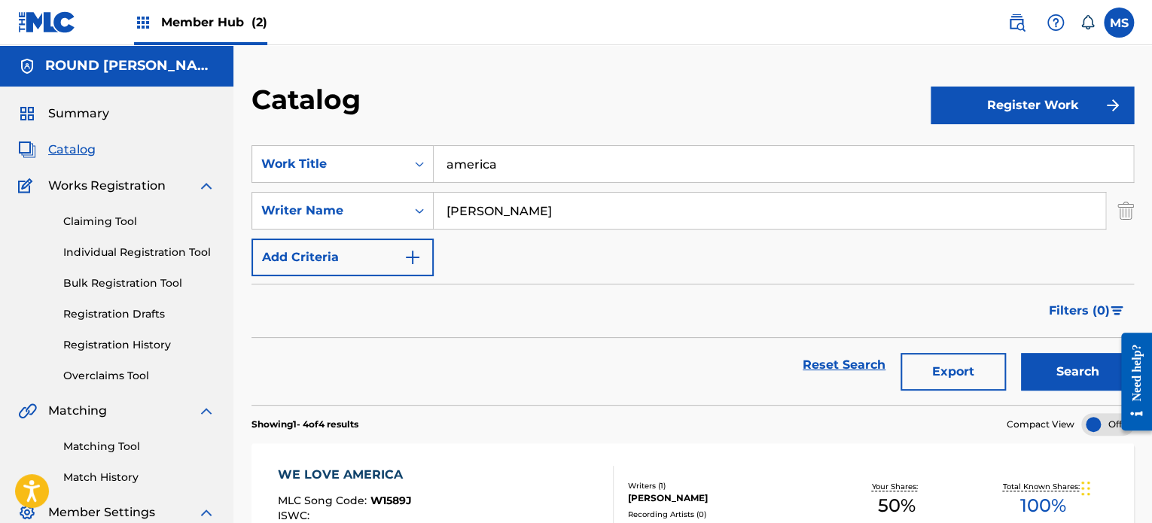
click at [623, 169] on input "america" at bounding box center [783, 164] width 699 height 36
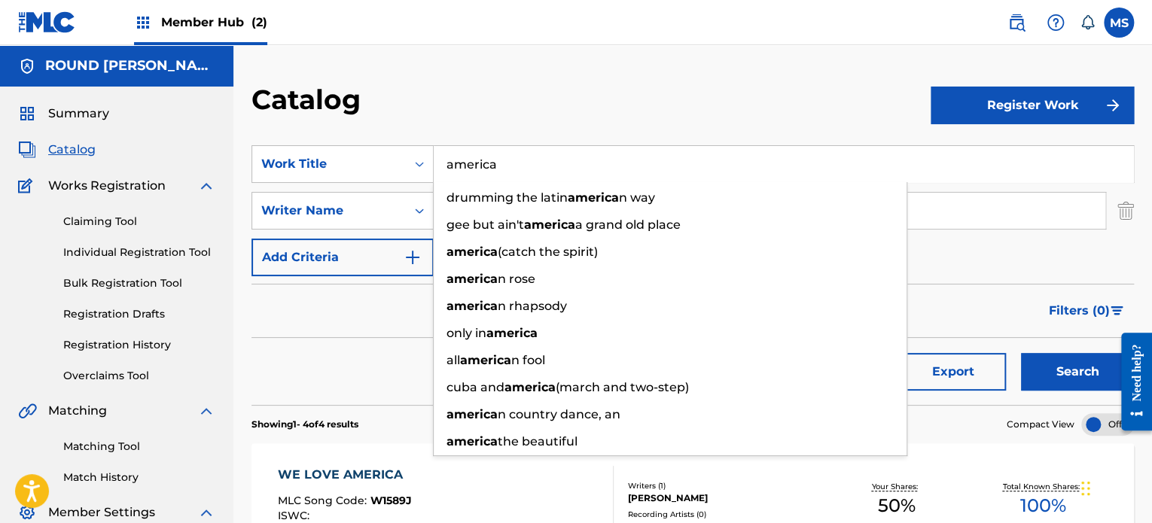
click at [623, 169] on input "america" at bounding box center [783, 164] width 699 height 36
drag, startPoint x: 623, startPoint y: 169, endPoint x: 617, endPoint y: 133, distance: 36.6
click at [623, 171] on input "america" at bounding box center [783, 164] width 699 height 36
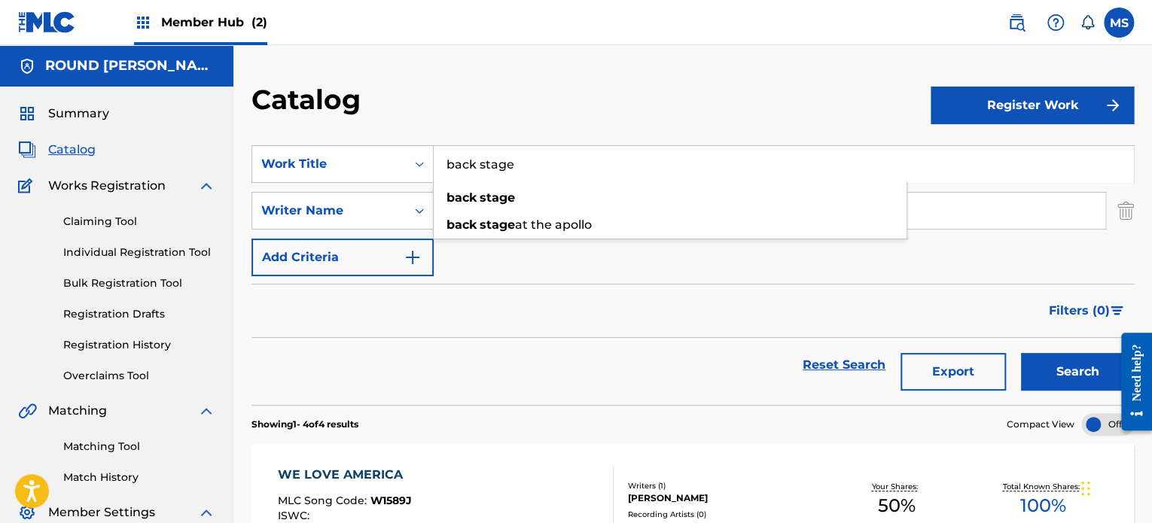
type input "back stage"
click at [1021, 353] on button "Search" at bounding box center [1077, 372] width 113 height 38
